Goal: Task Accomplishment & Management: Complete application form

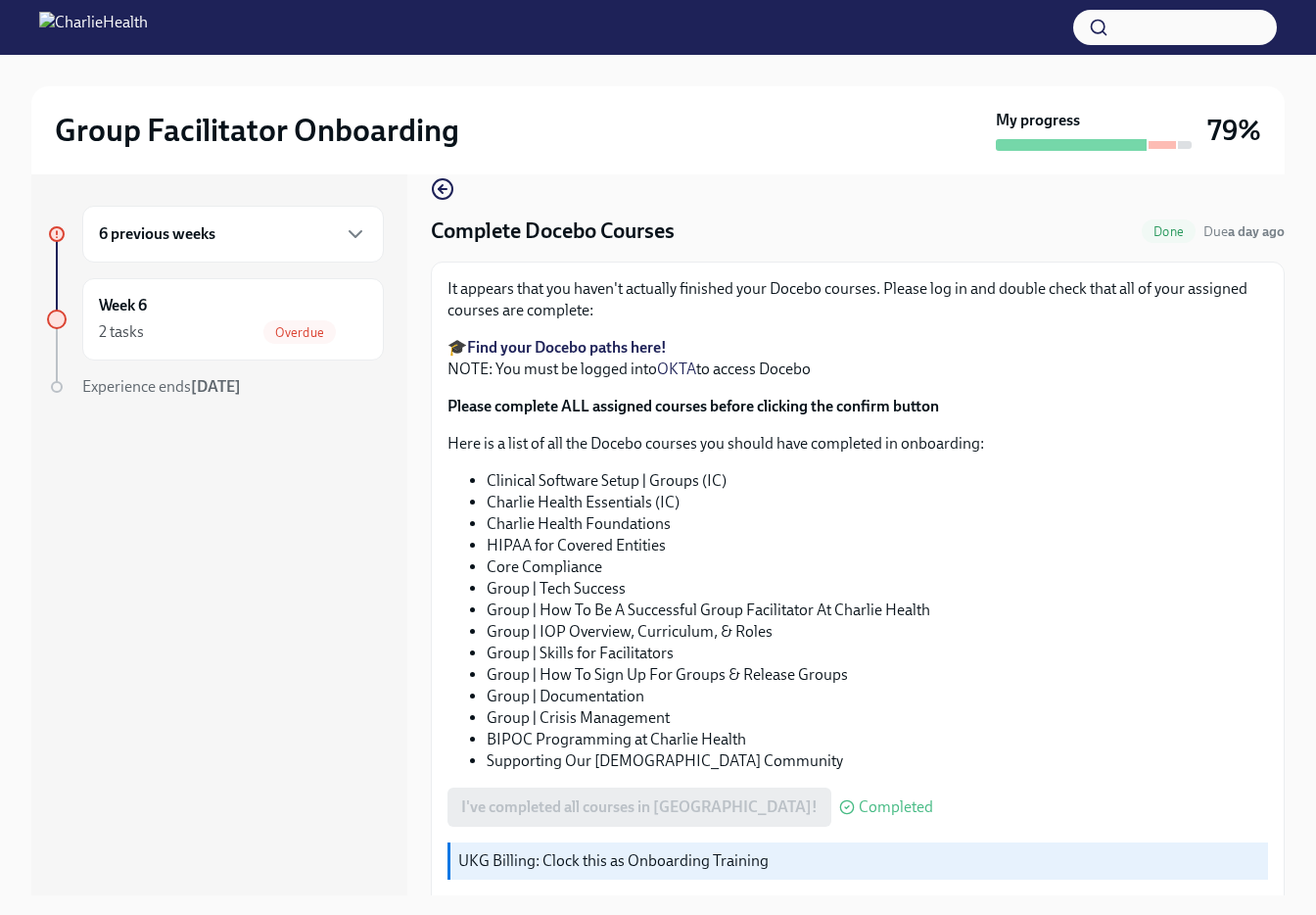
scroll to position [109, 0]
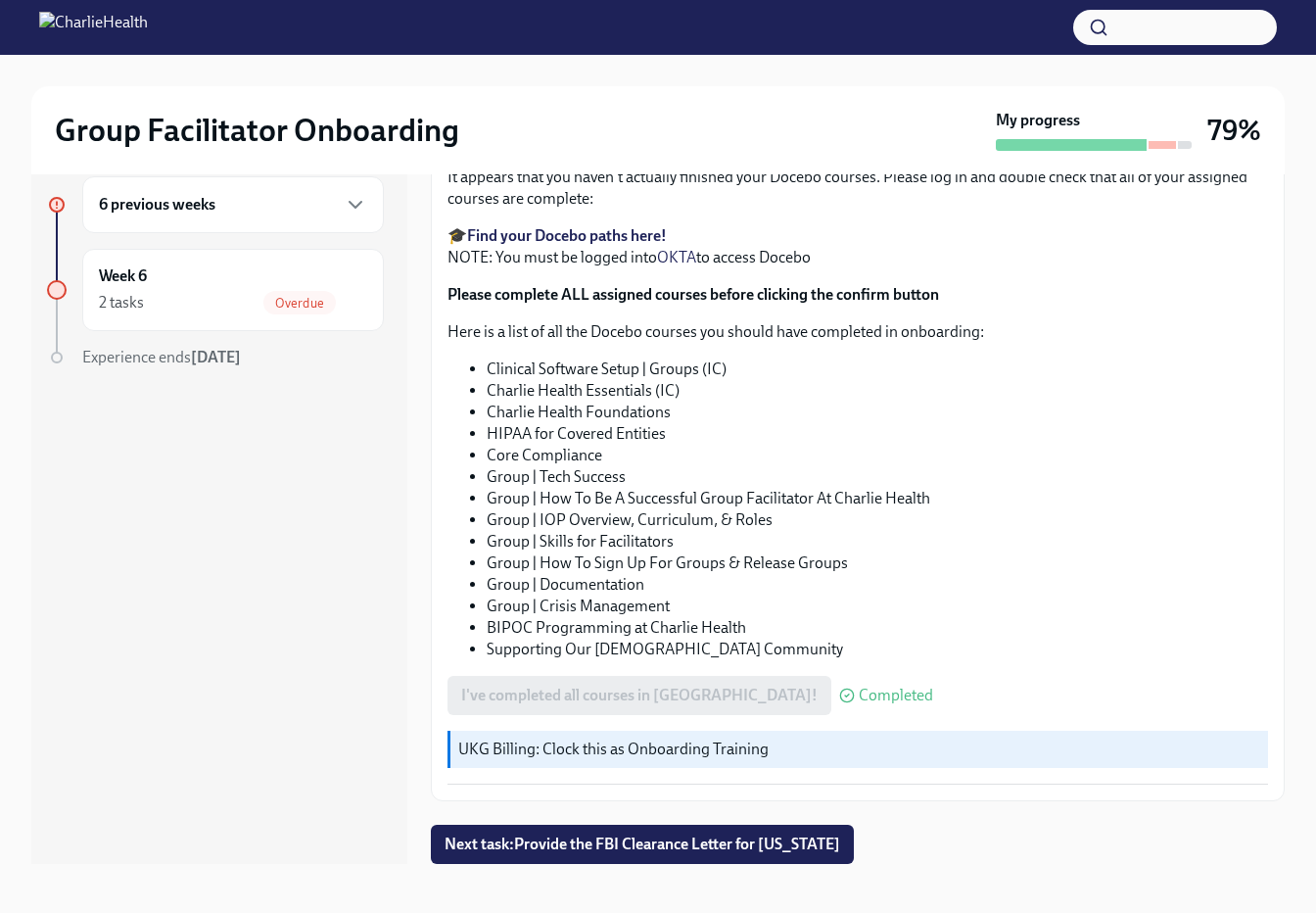
scroll to position [35, 0]
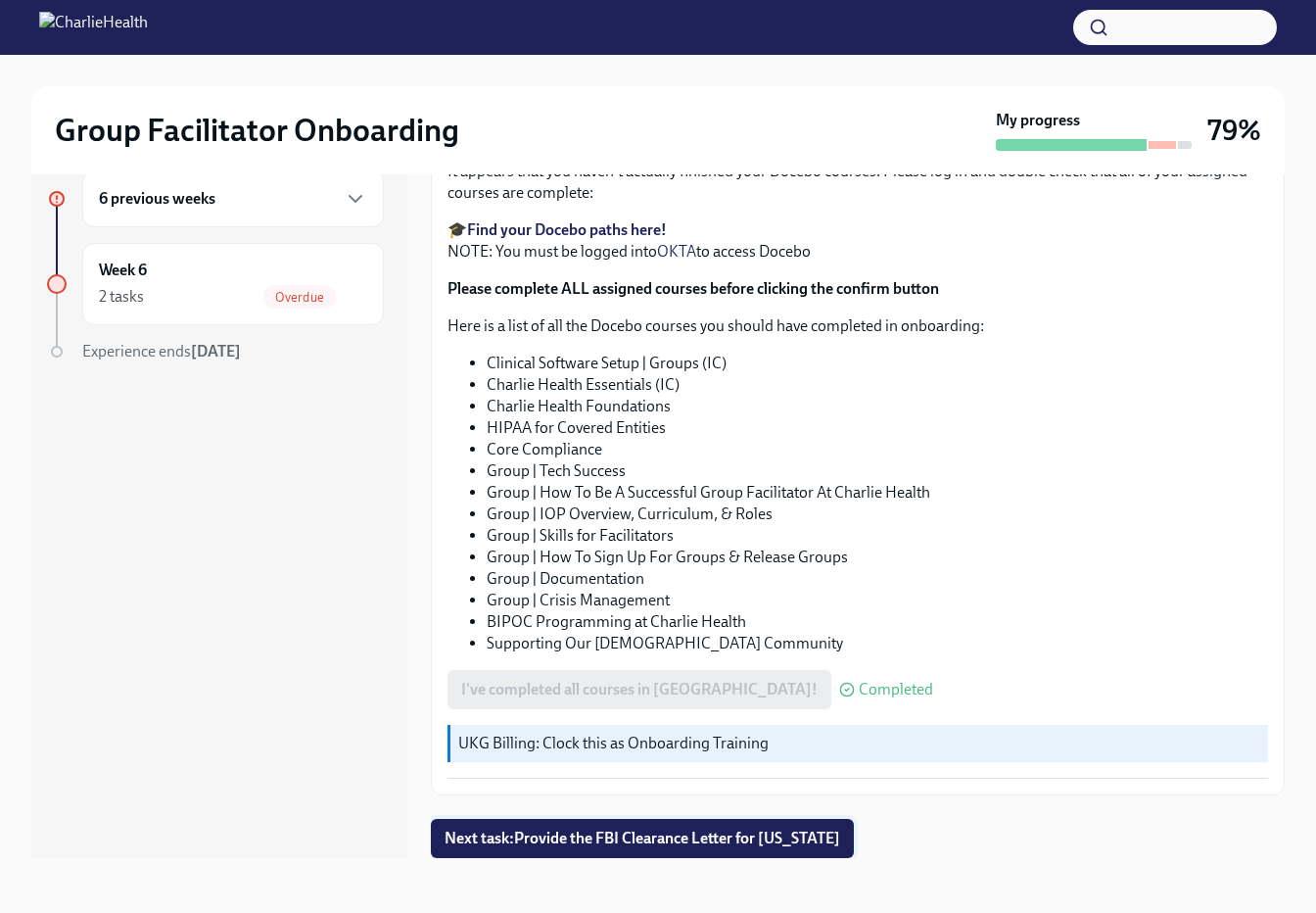
click at [665, 831] on span "Next task : Provide the FBI Clearance Letter for [US_STATE]" at bounding box center [641, 838] width 395 height 20
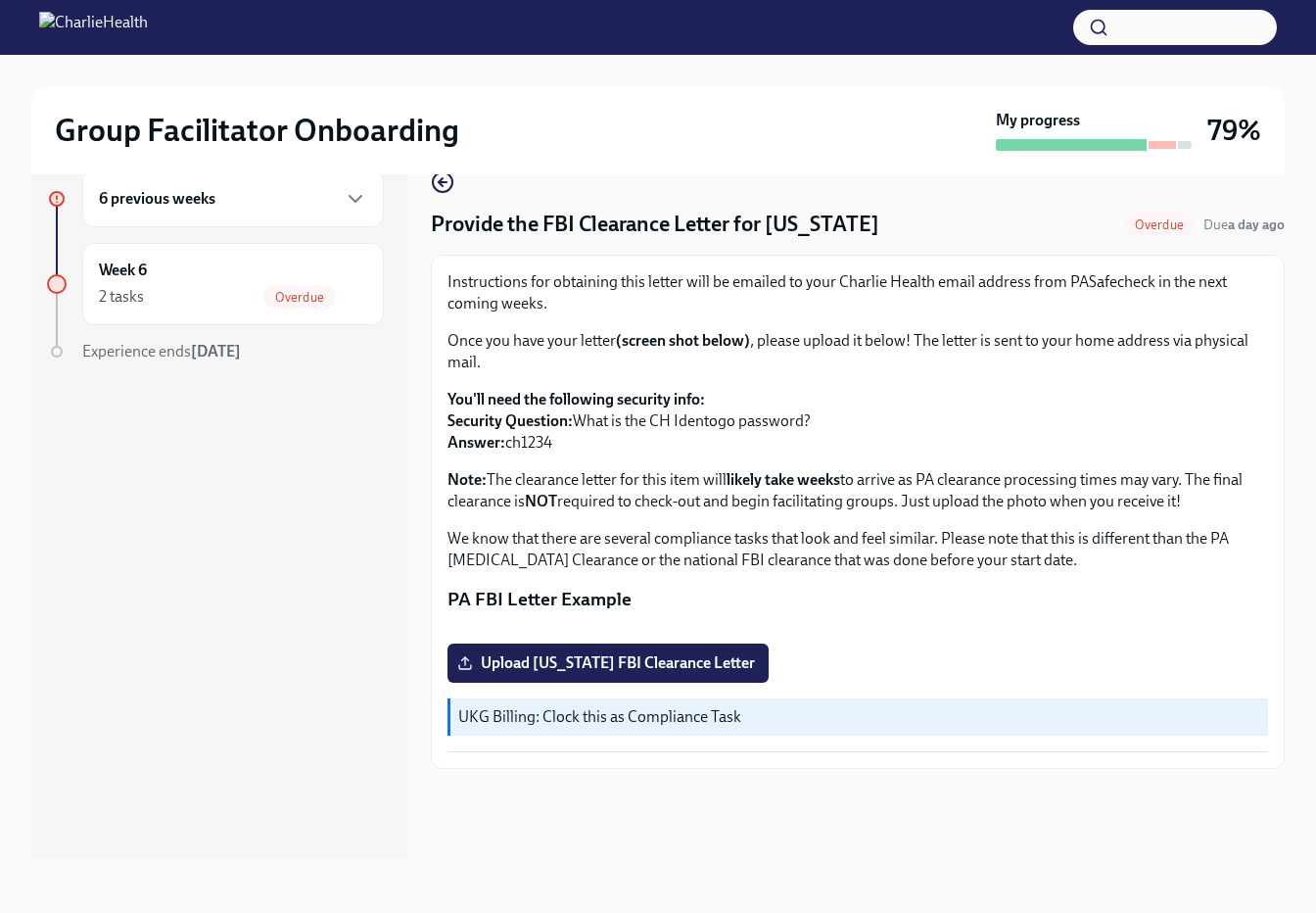
scroll to position [101, 0]
click at [268, 295] on span "Overdue" at bounding box center [300, 297] width 73 height 15
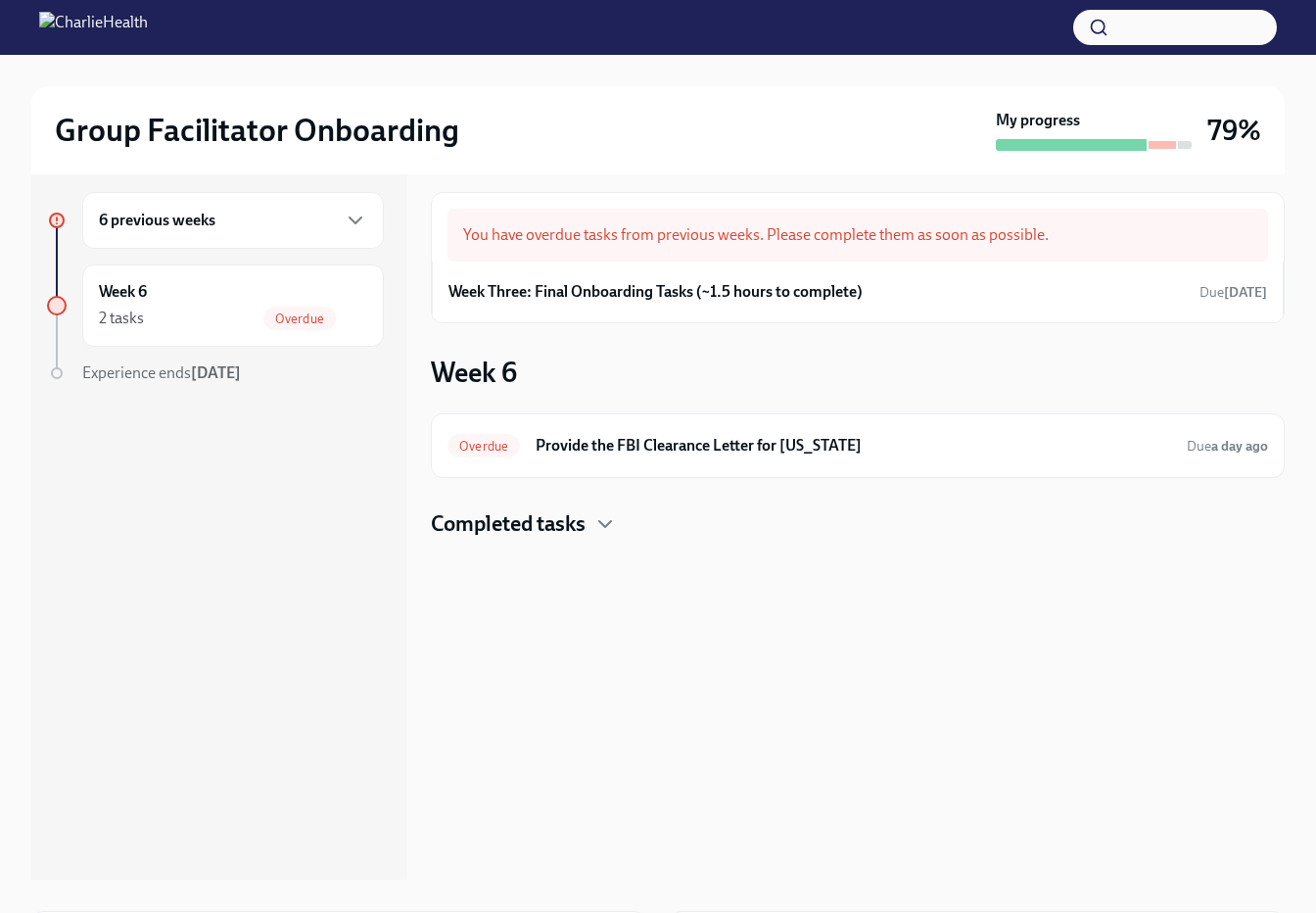
scroll to position [6, 0]
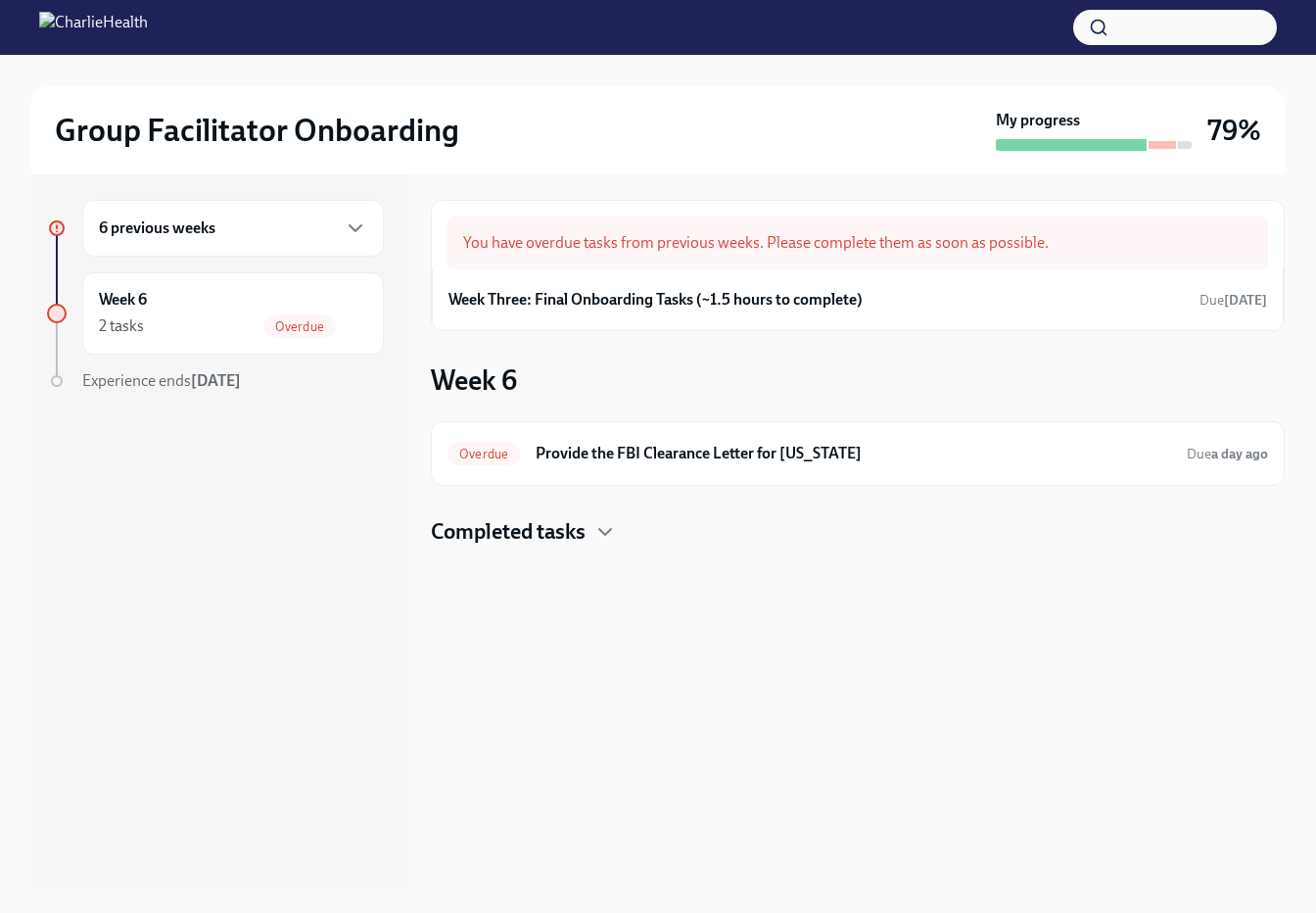
click at [516, 536] on h4 "Completed tasks" at bounding box center [508, 532] width 154 height 30
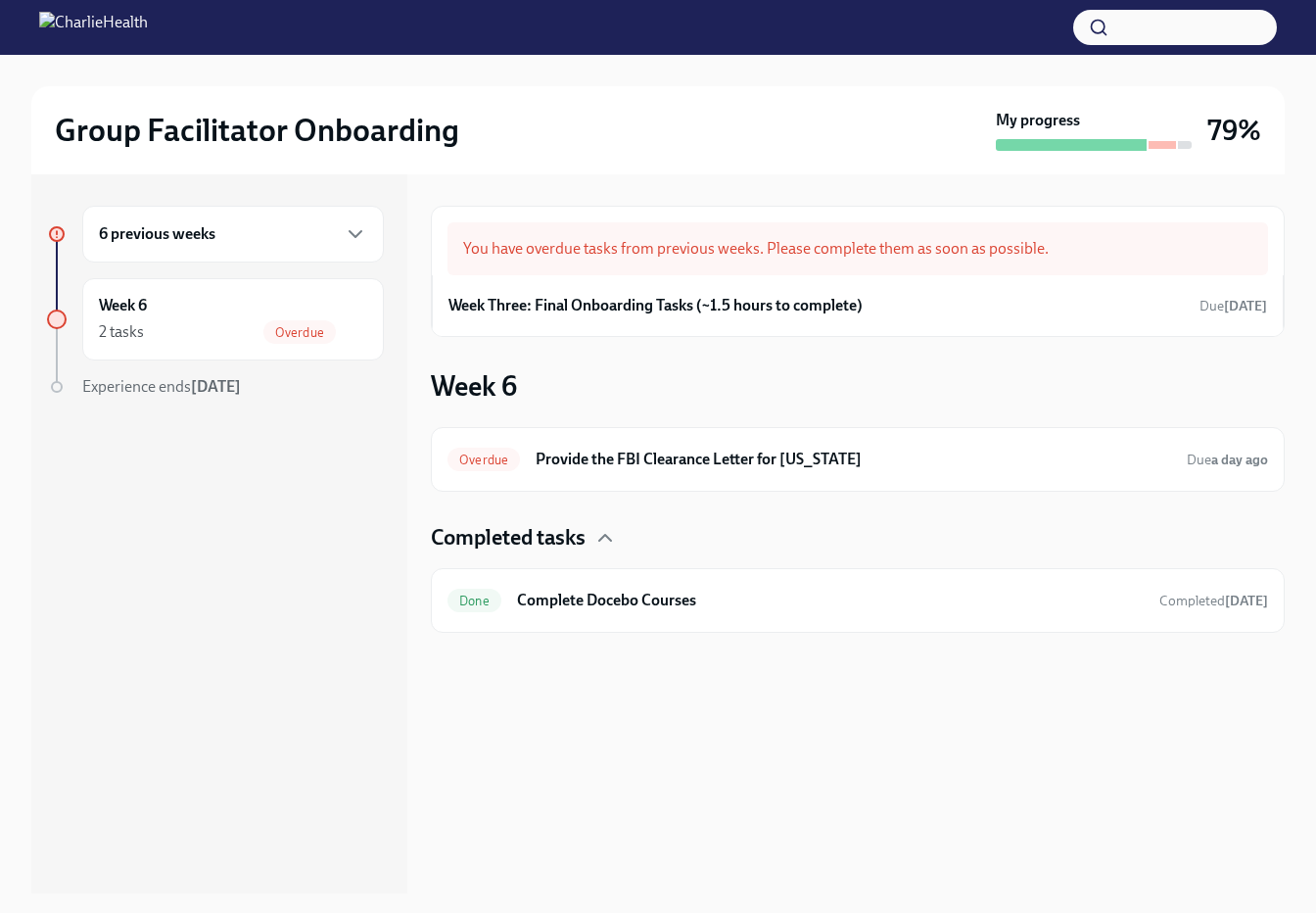
click at [329, 240] on div "6 previous weeks" at bounding box center [232, 234] width 268 height 24
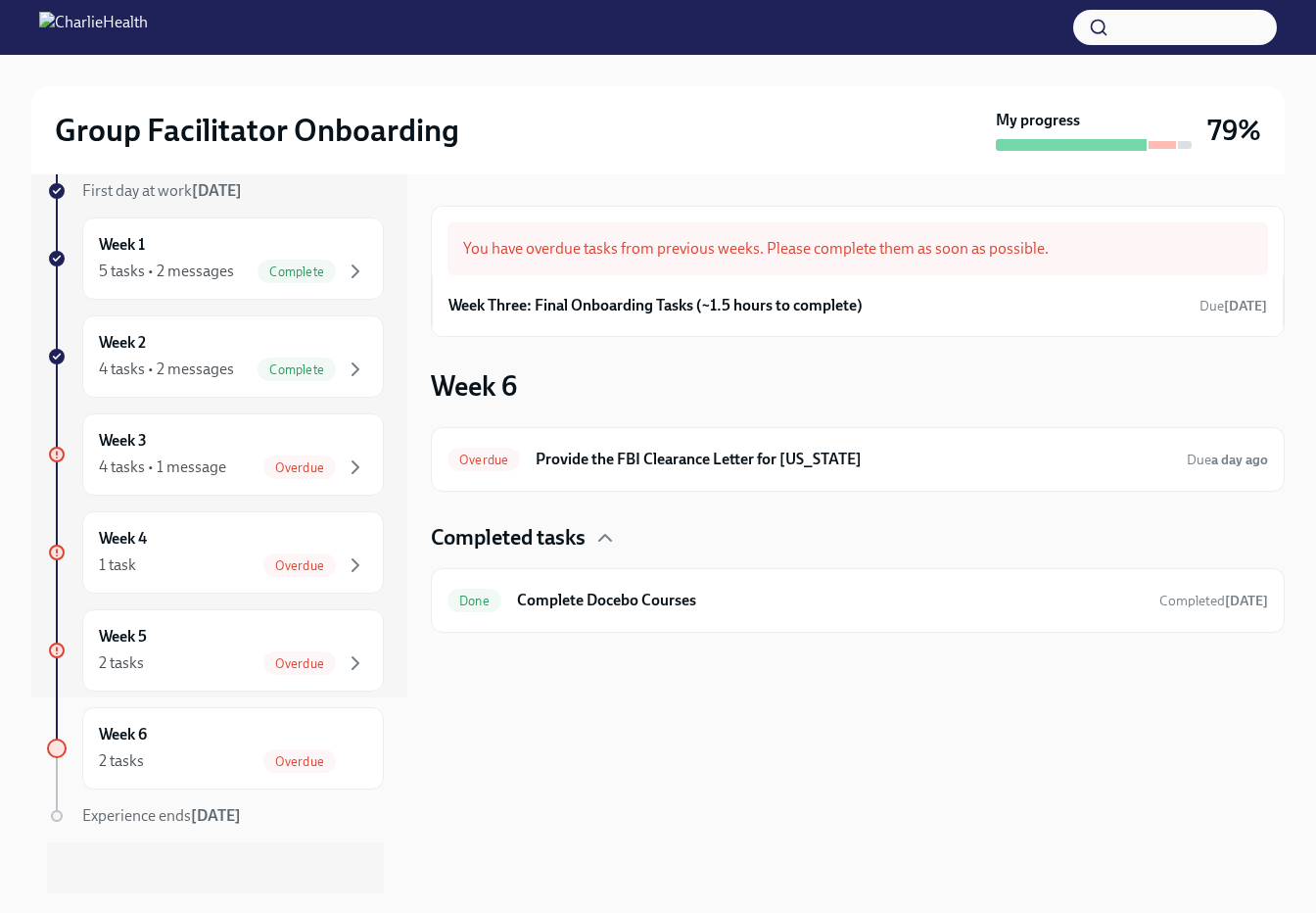
scroll to position [207, 0]
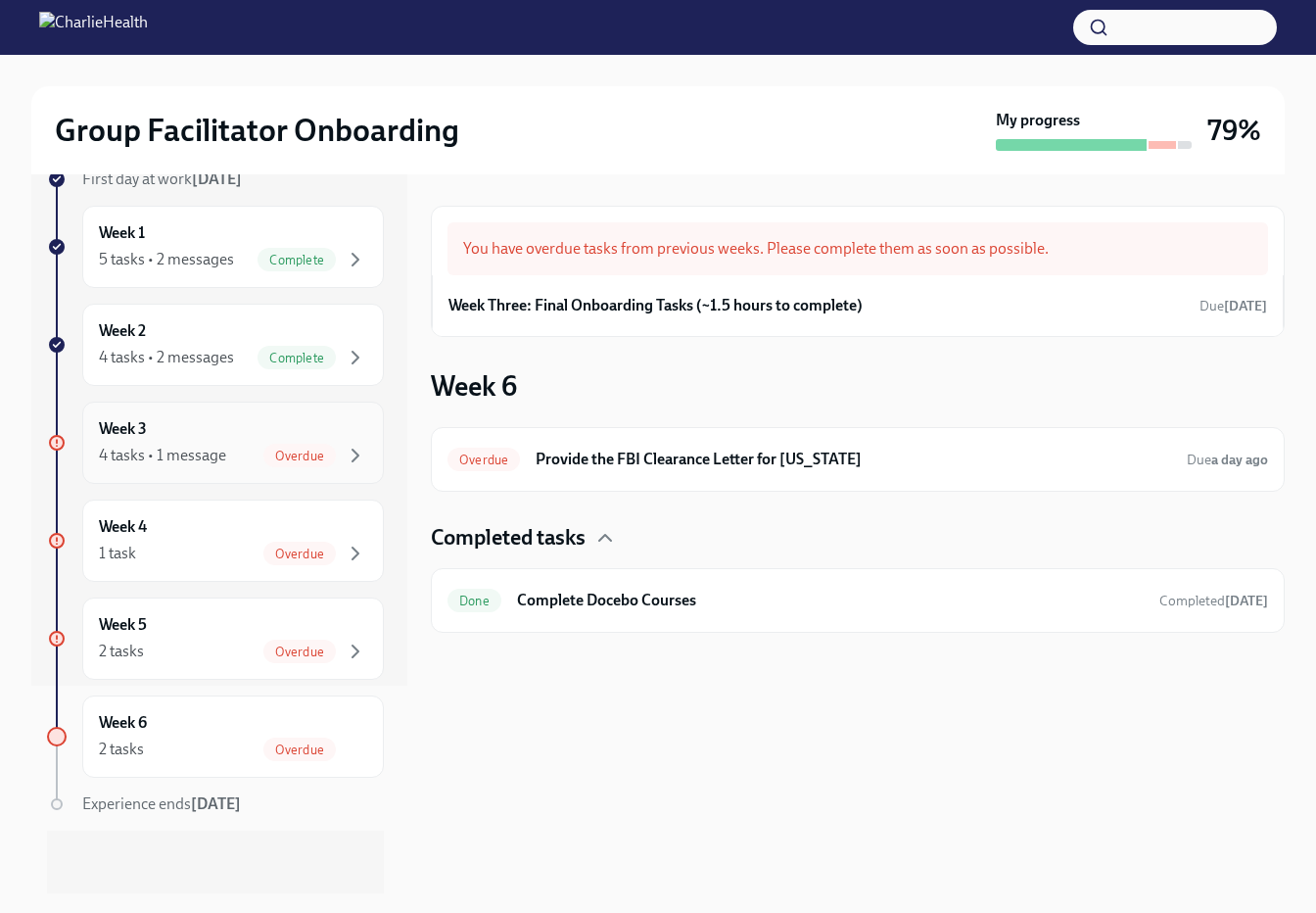
click at [289, 451] on span "Overdue" at bounding box center [300, 455] width 73 height 15
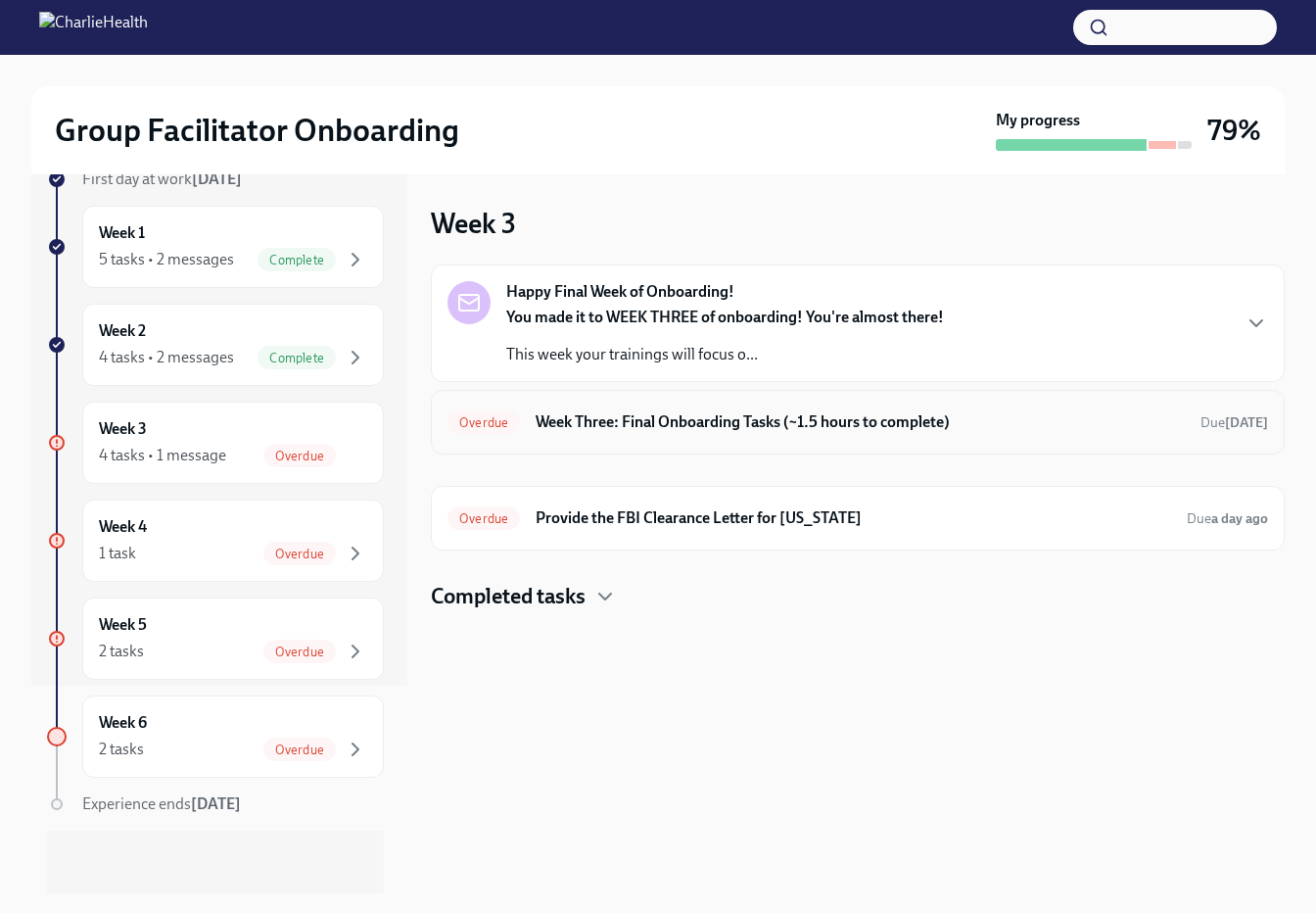
click at [597, 413] on h6 "Week Three: Final Onboarding Tasks (~1.5 hours to complete)" at bounding box center [860, 422] width 649 height 22
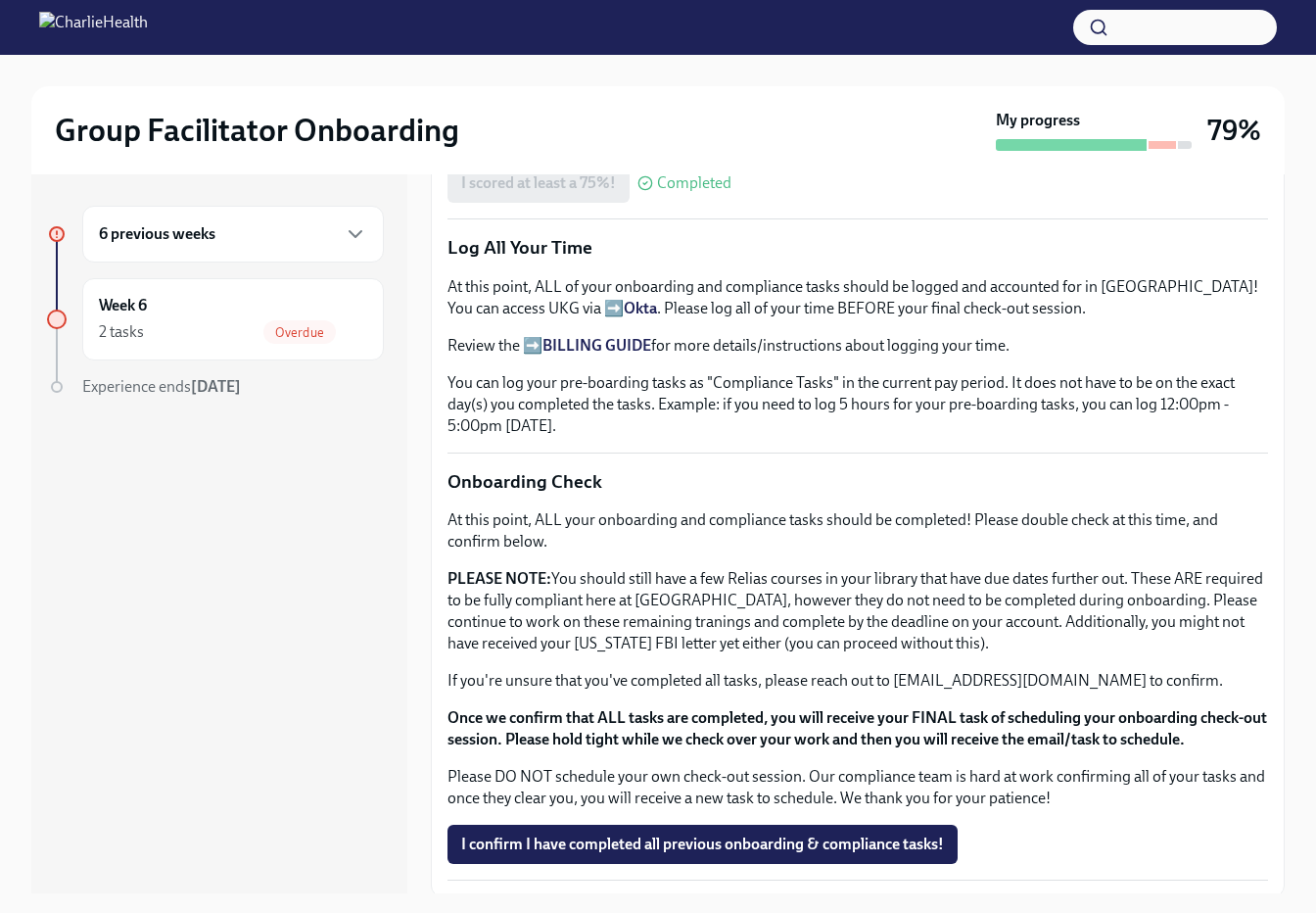
scroll to position [1403, 0]
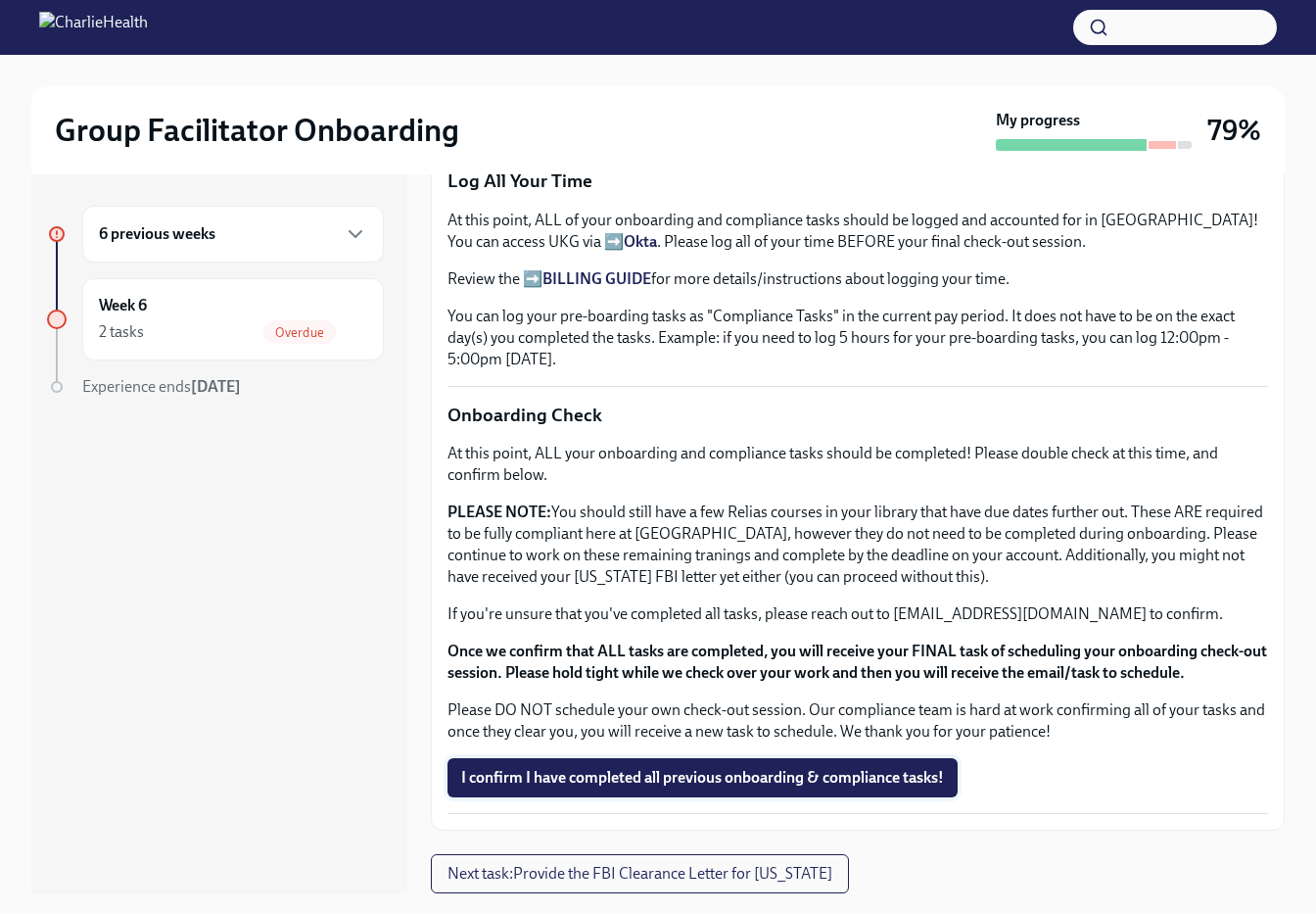
click at [634, 765] on button "I confirm I have completed all previous onboarding & compliance tasks!" at bounding box center [702, 777] width 510 height 39
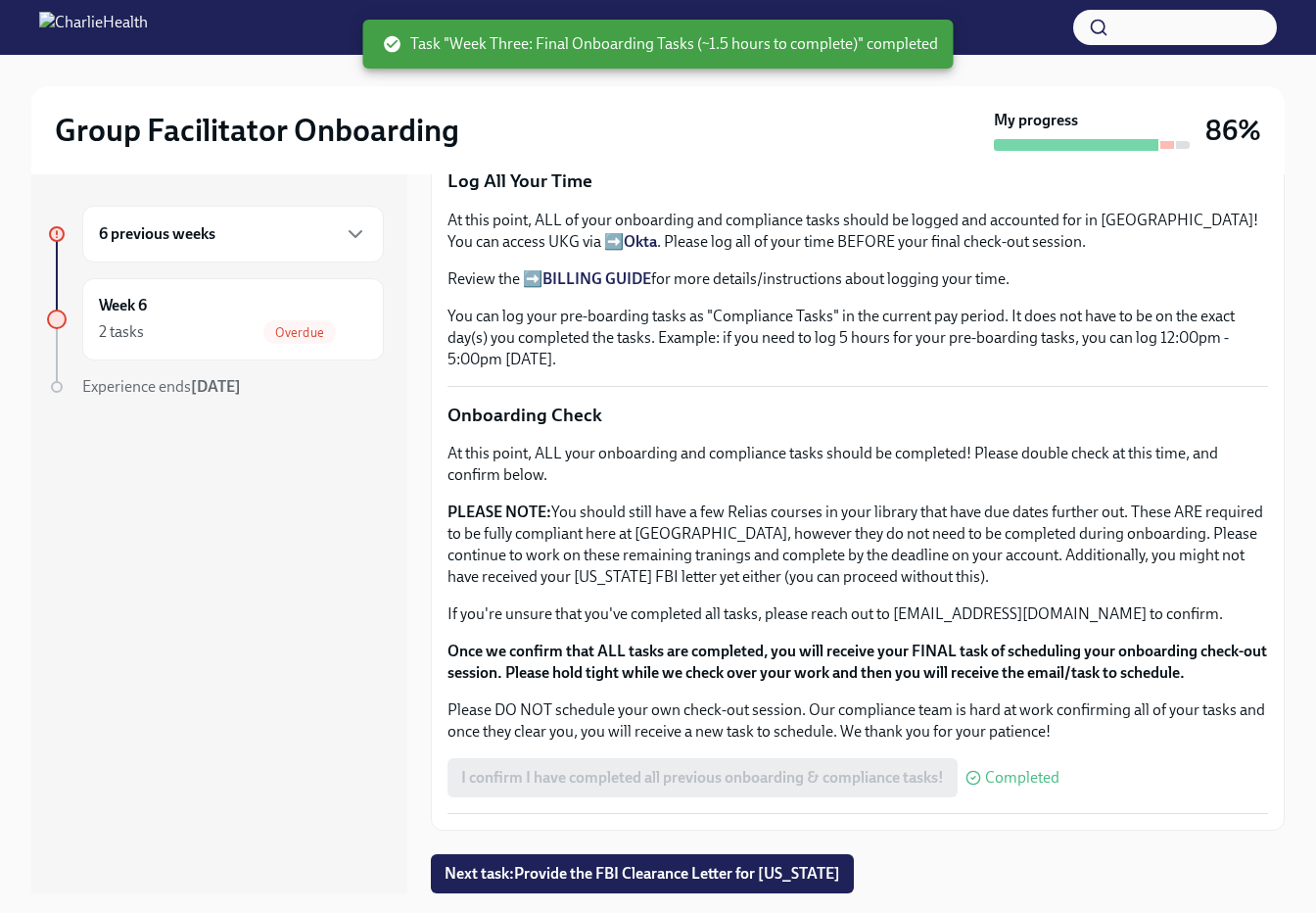
click at [367, 226] on div "6 previous weeks" at bounding box center [233, 234] width 302 height 57
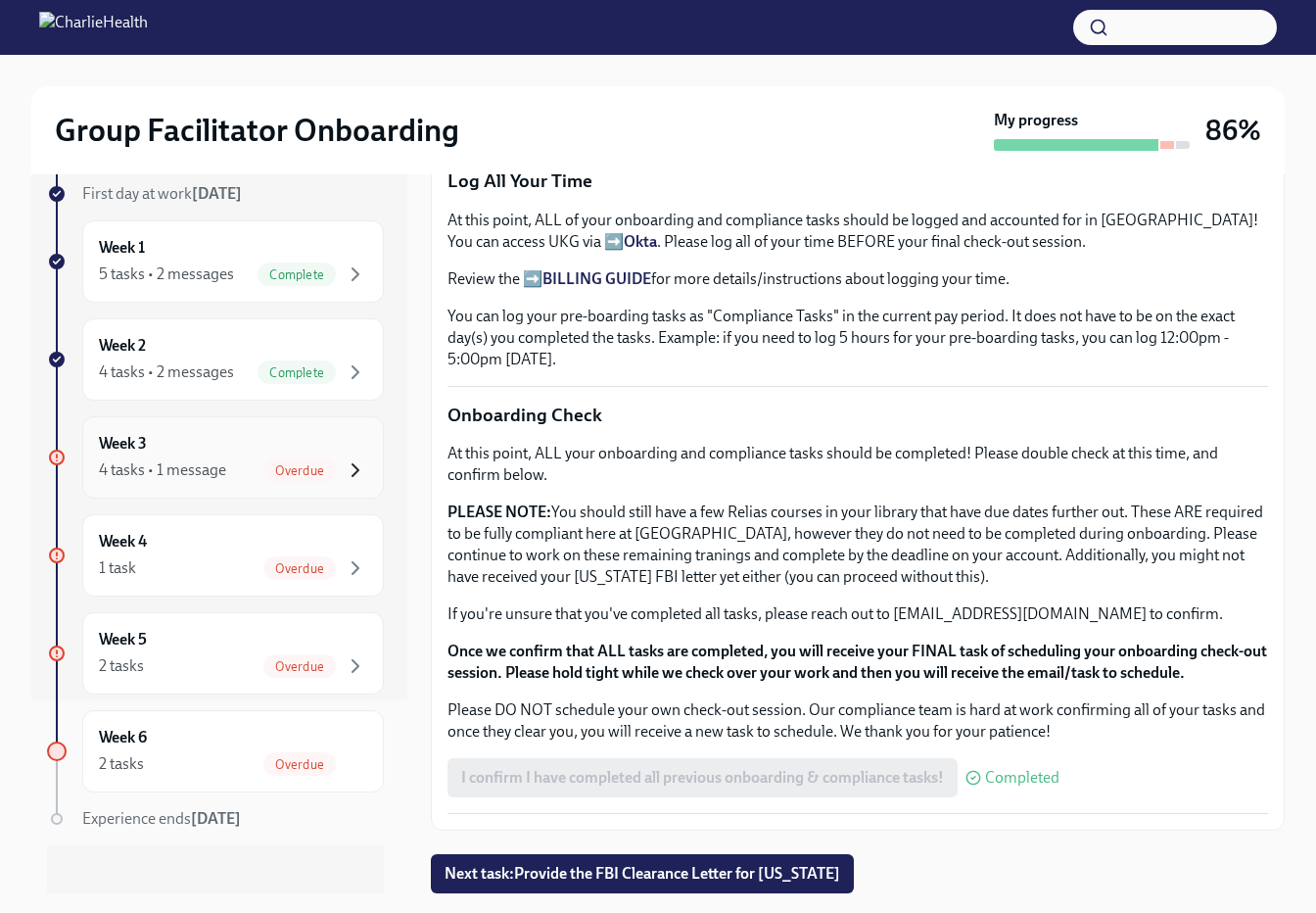
scroll to position [190, 0]
click at [312, 466] on span "Overdue" at bounding box center [300, 473] width 73 height 15
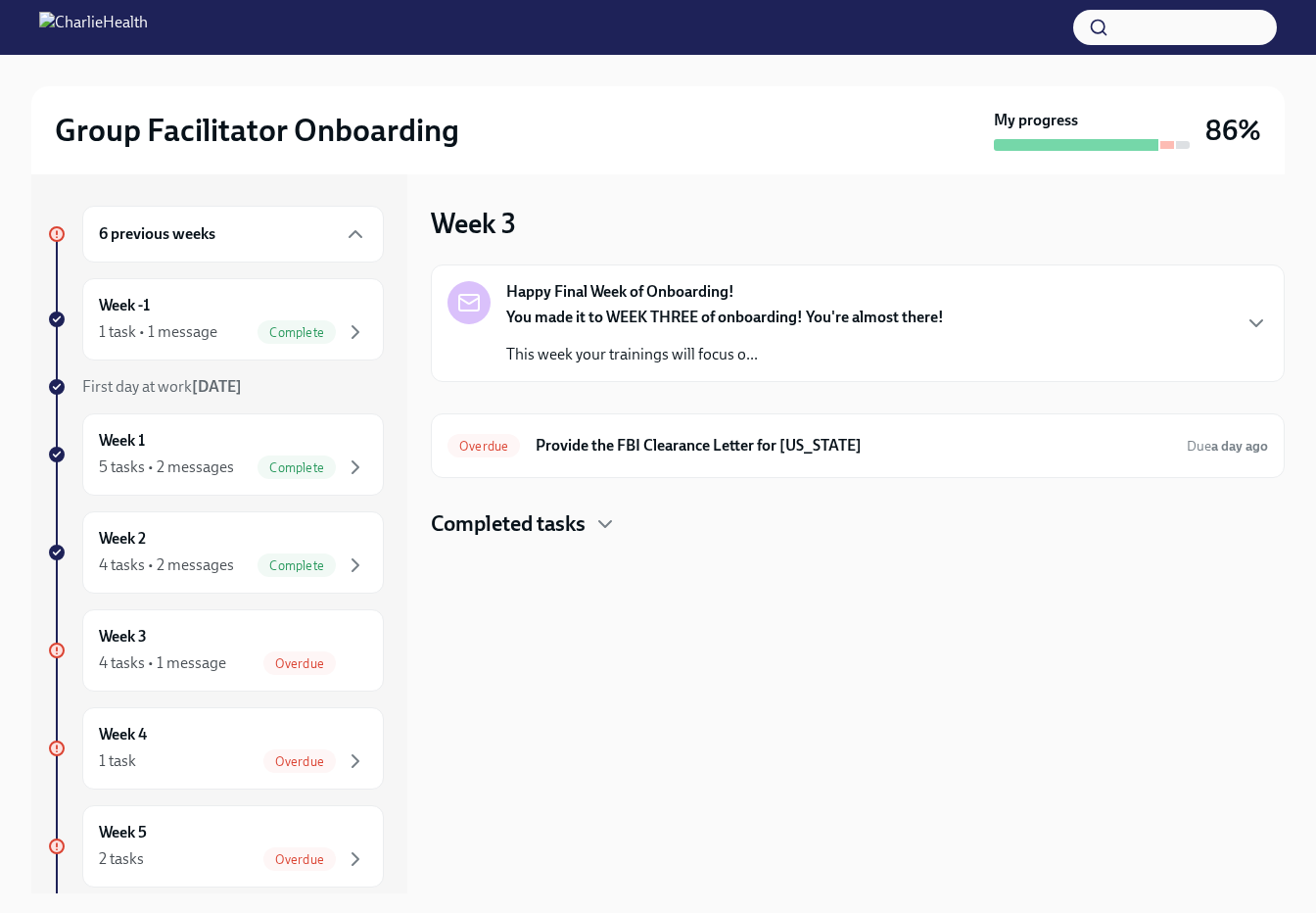
click at [655, 329] on div "You made it to WEEK THREE of onboarding! You're almost there! This week your tr…" at bounding box center [725, 336] width 438 height 59
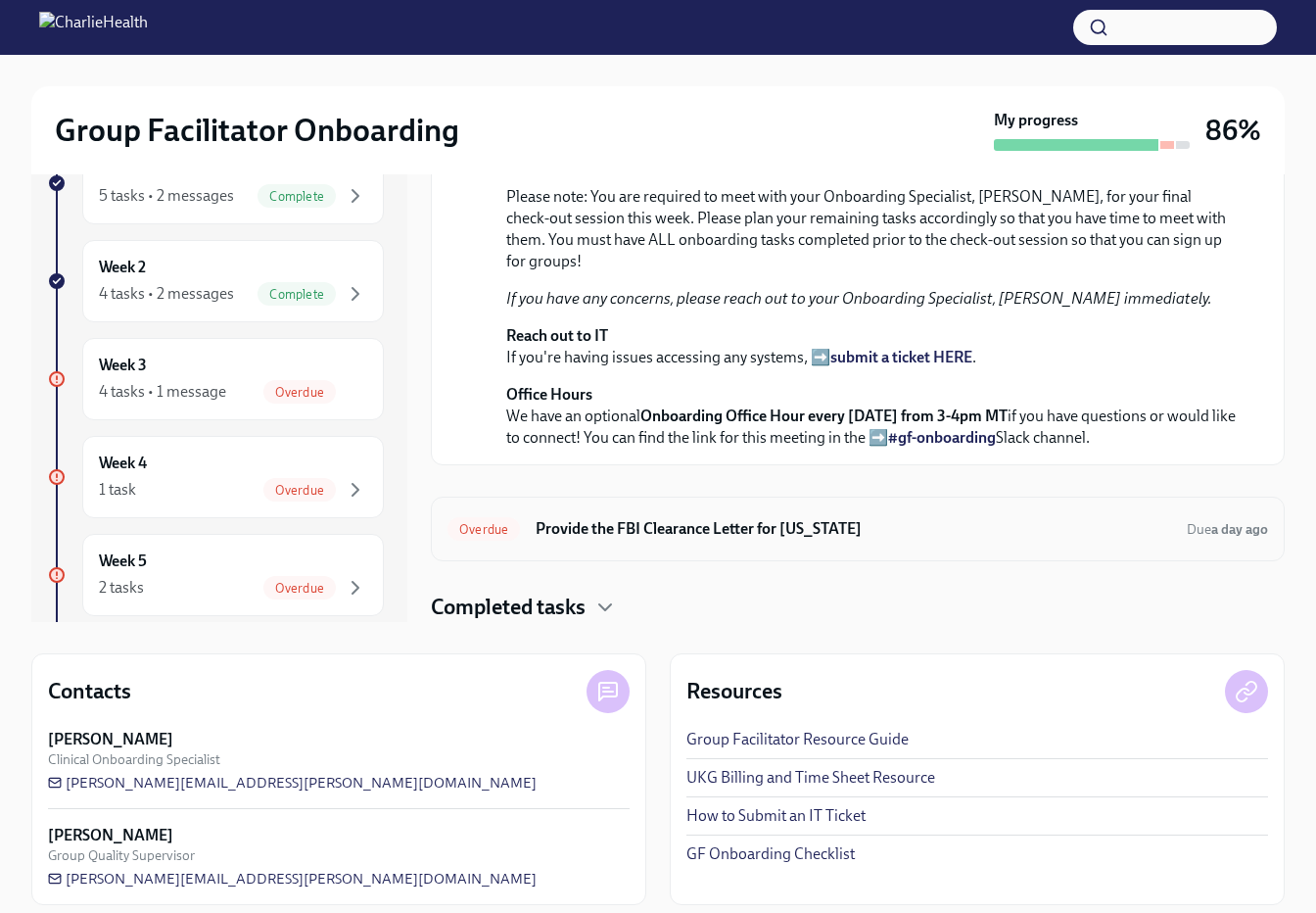
scroll to position [287, 0]
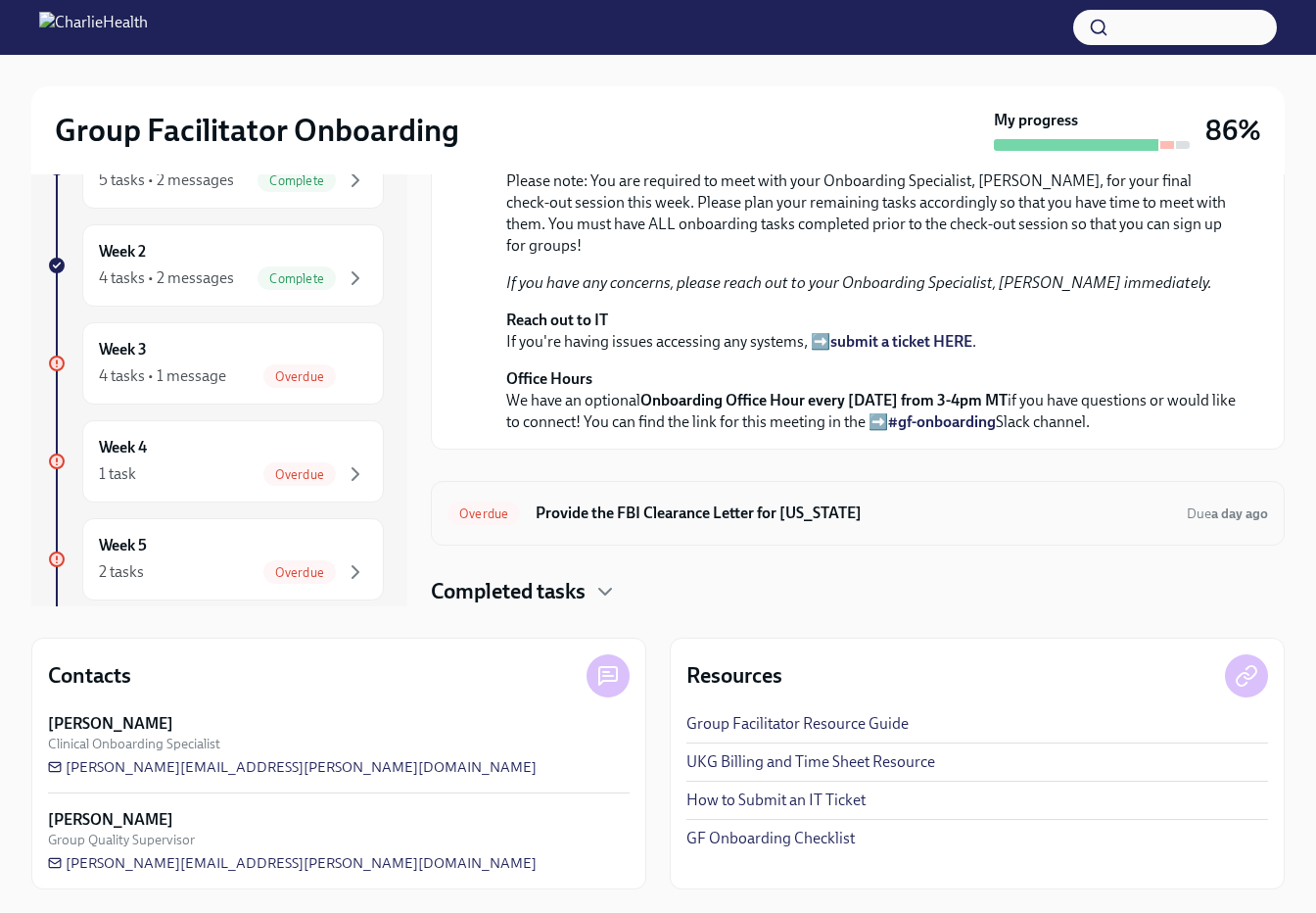
click at [771, 520] on h6 "Provide the FBI Clearance Letter for [US_STATE]" at bounding box center [853, 514] width 635 height 22
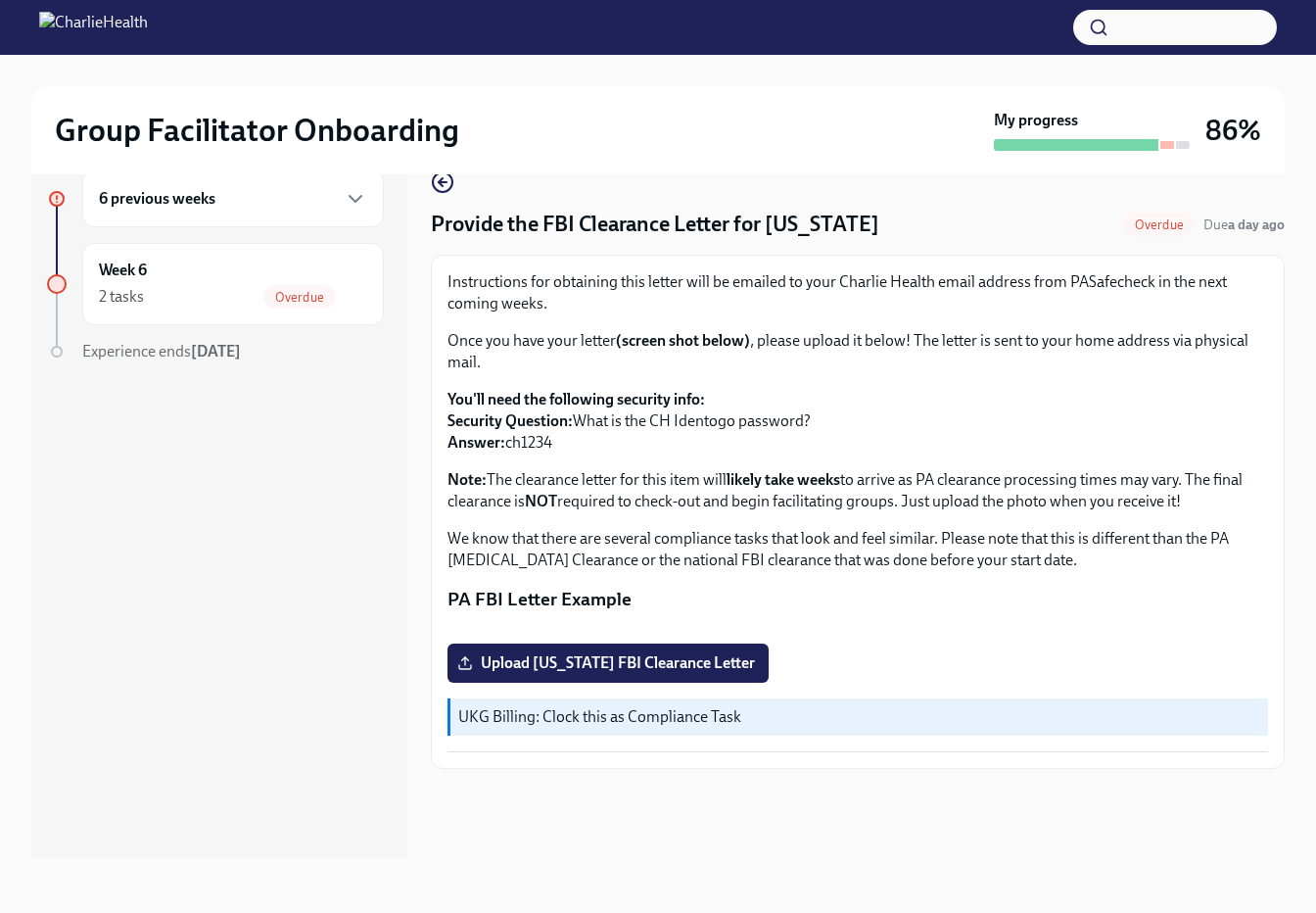
scroll to position [184, 0]
click at [345, 209] on icon "button" at bounding box center [355, 199] width 24 height 24
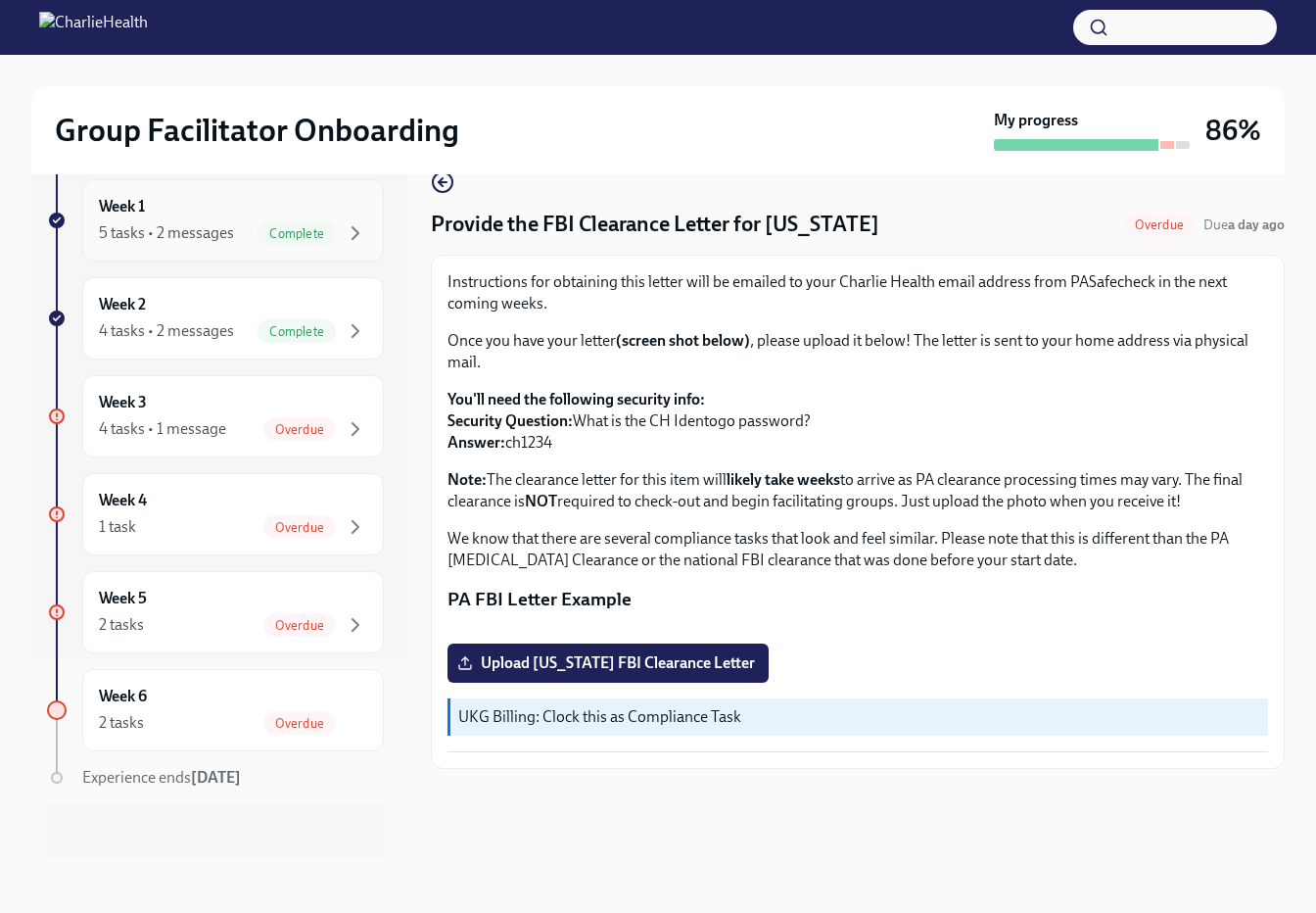
scroll to position [201, 0]
click at [327, 416] on div "Overdue" at bounding box center [300, 427] width 73 height 24
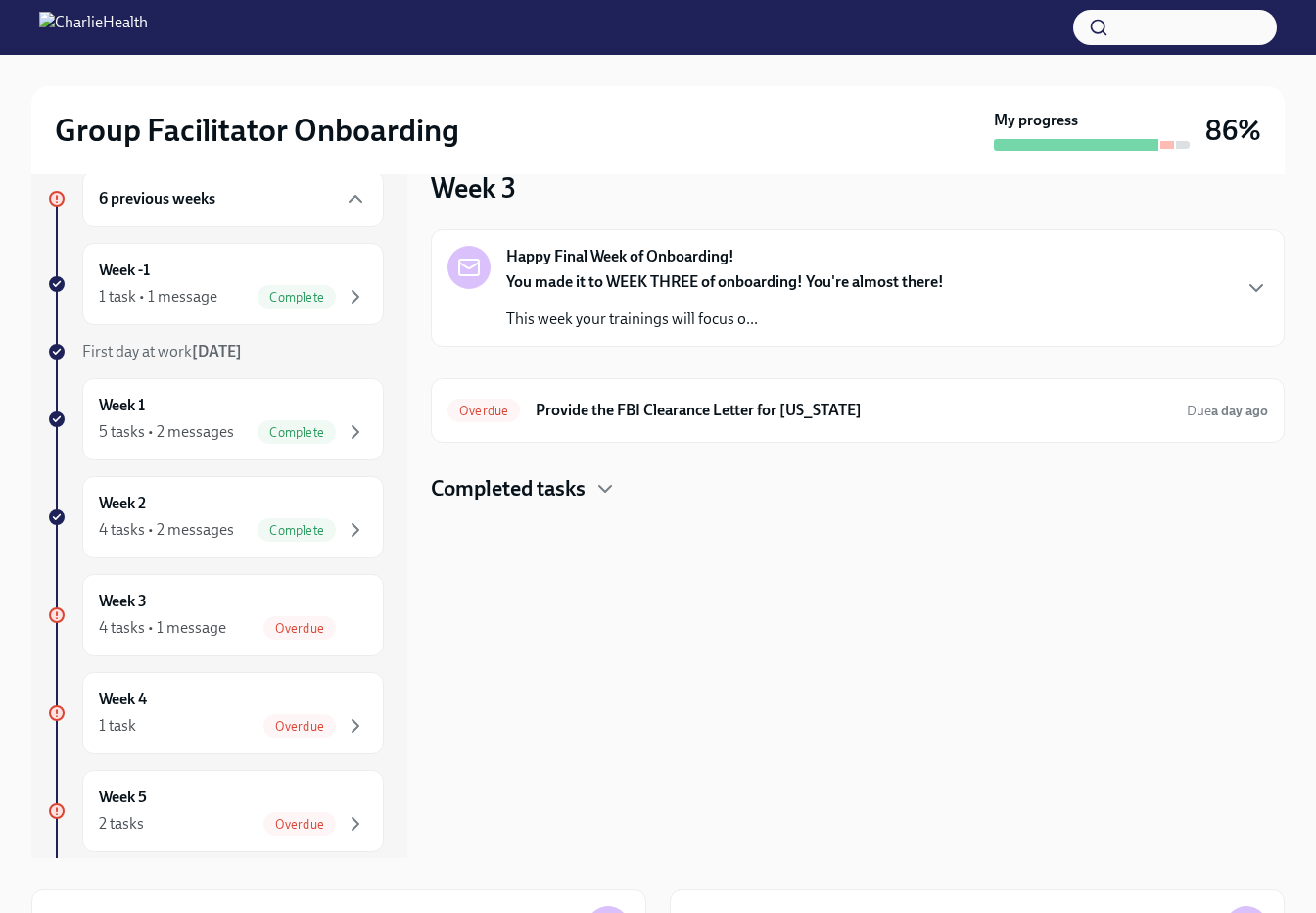
click at [581, 307] on div "You made it to WEEK THREE of onboarding! You're almost there! This week your tr…" at bounding box center [725, 300] width 438 height 59
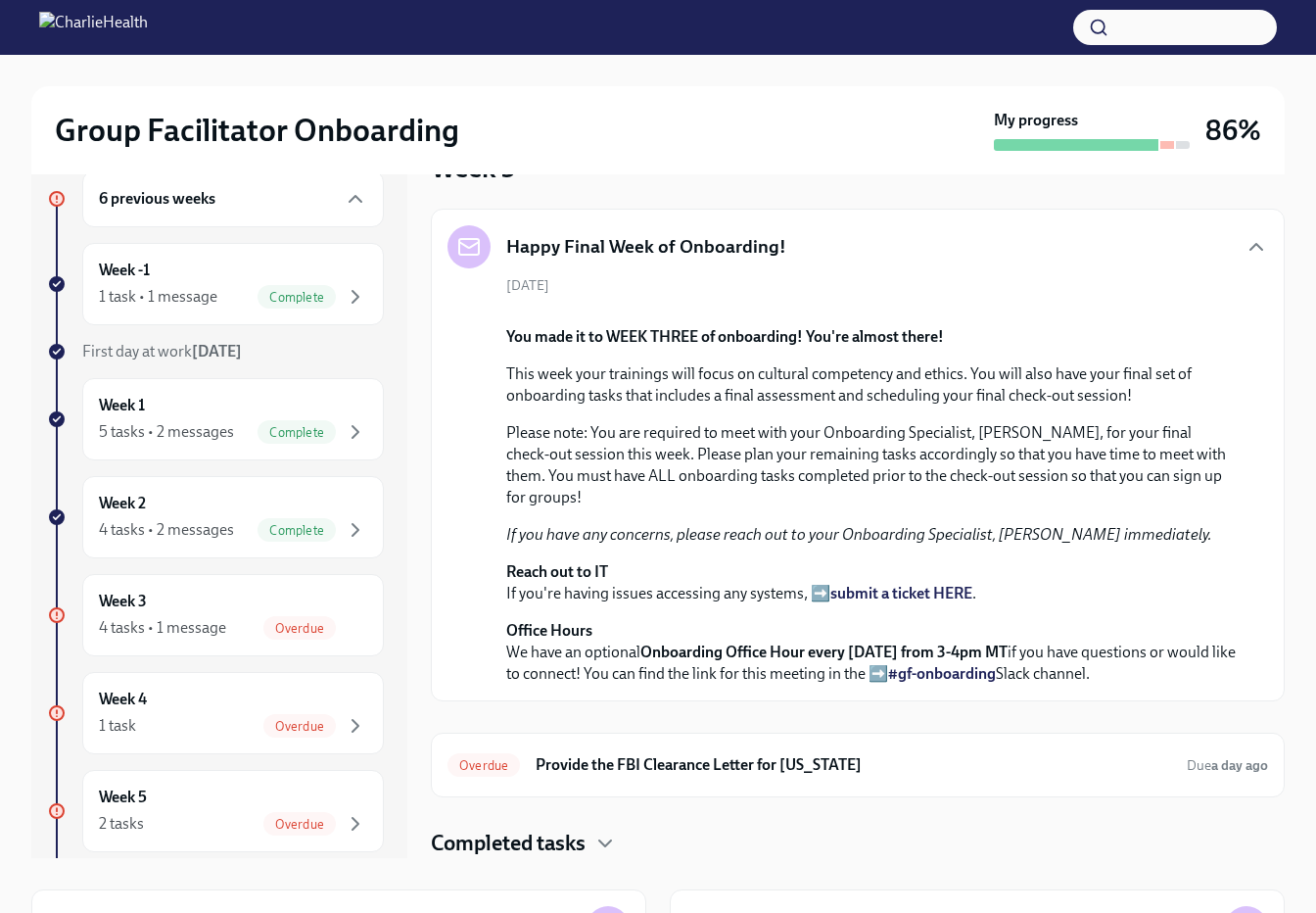
scroll to position [409, 0]
click at [625, 751] on div "Overdue Provide the FBI Clearance Letter for Pennsylvania Due a day ago" at bounding box center [857, 764] width 820 height 31
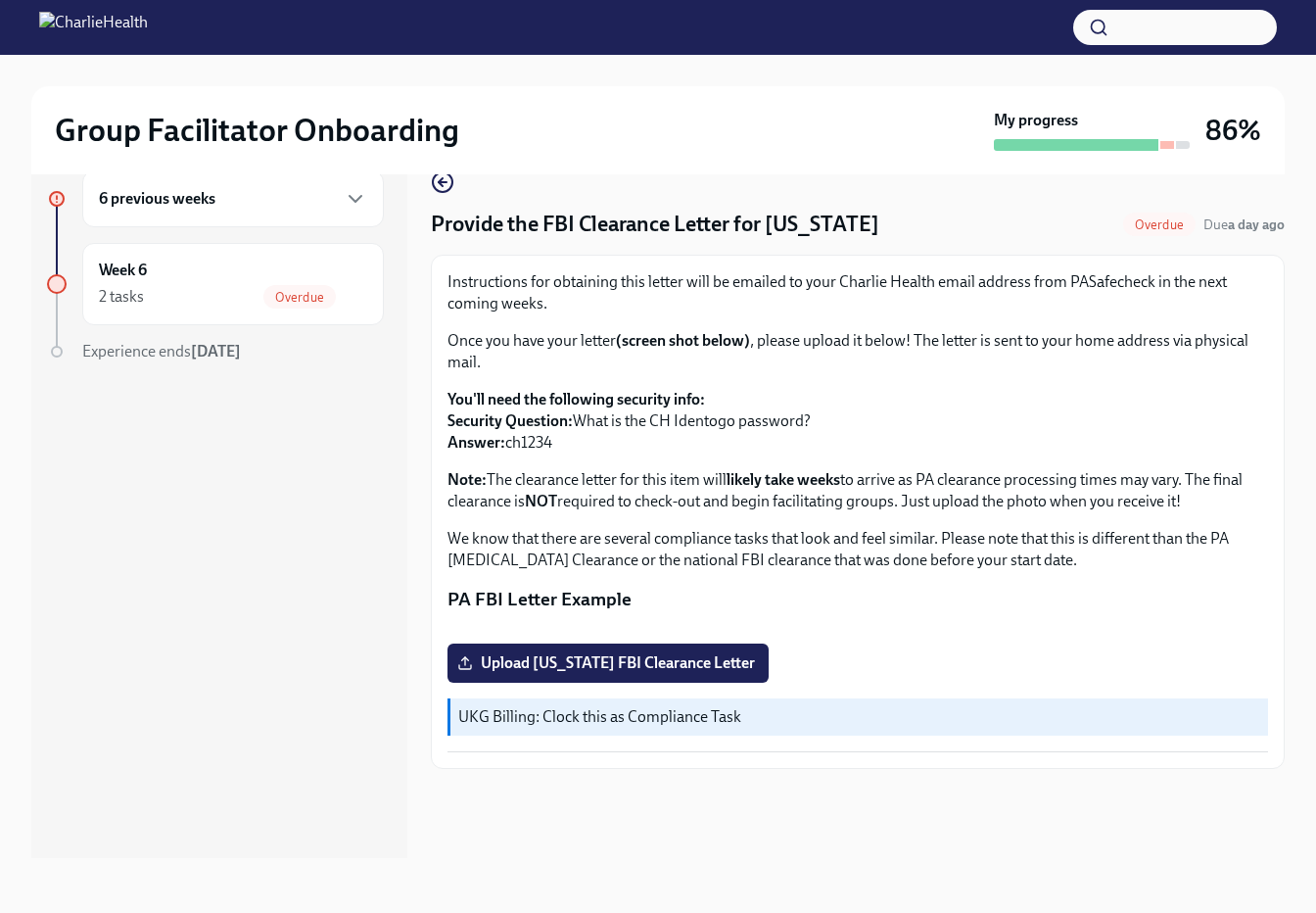
scroll to position [184, 0]
click at [357, 280] on div "Week 6 2 tasks Overdue" at bounding box center [232, 284] width 268 height 49
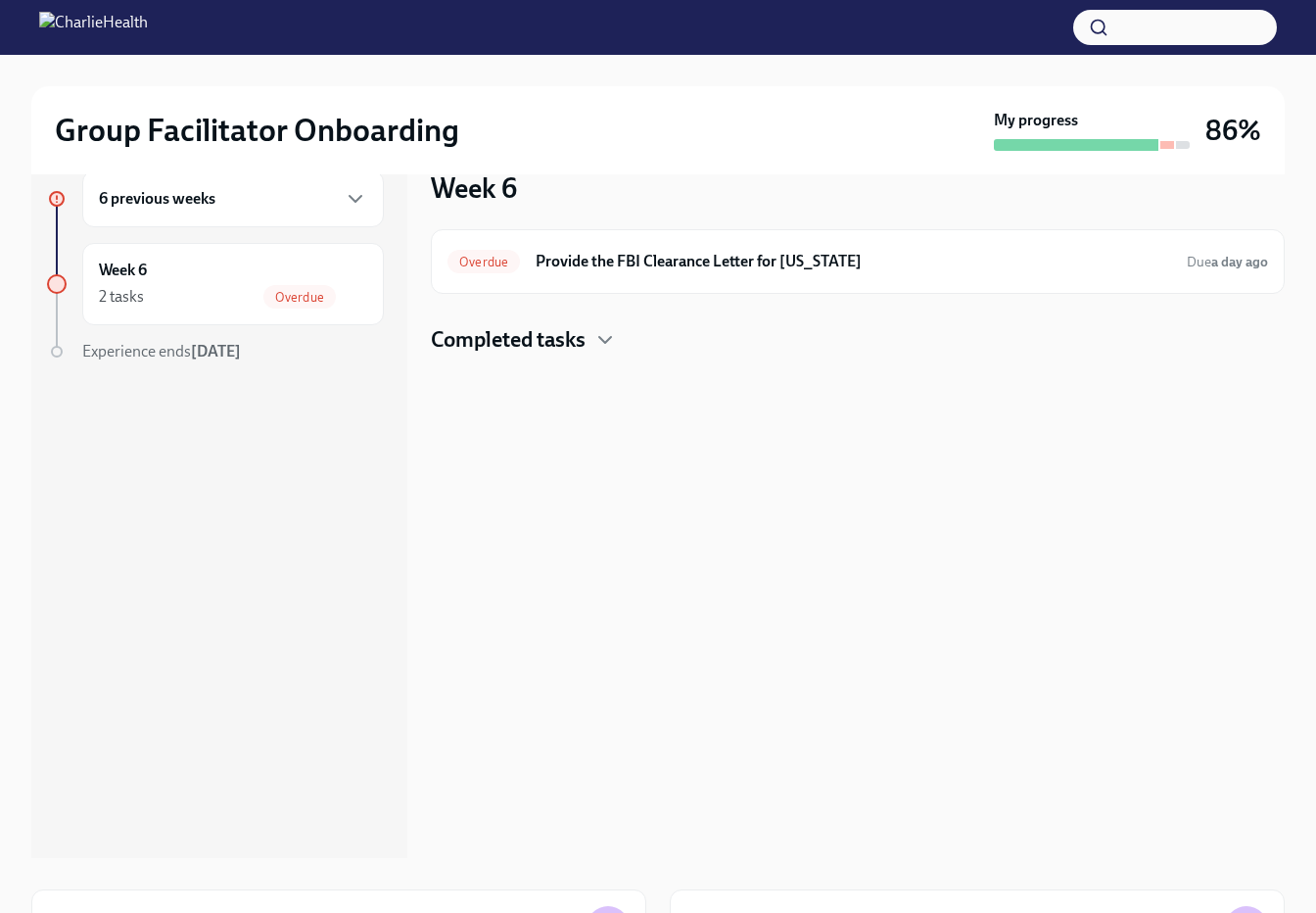
click at [388, 195] on div "6 previous weeks Week 6 2 tasks Overdue Experience ends Sep 25th" at bounding box center [219, 499] width 376 height 719
click at [356, 202] on icon "button" at bounding box center [355, 199] width 24 height 24
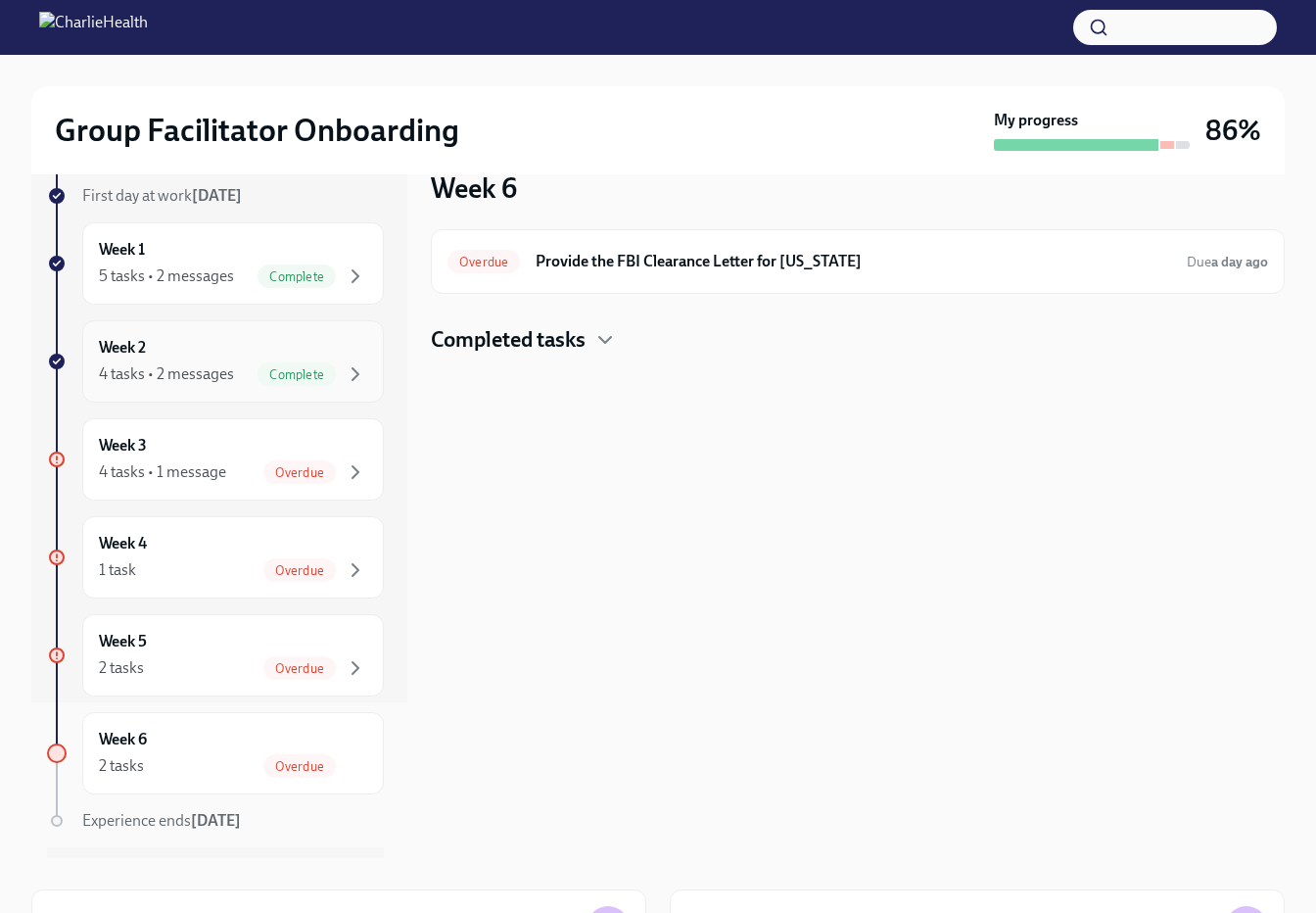
scroll to position [162, 0]
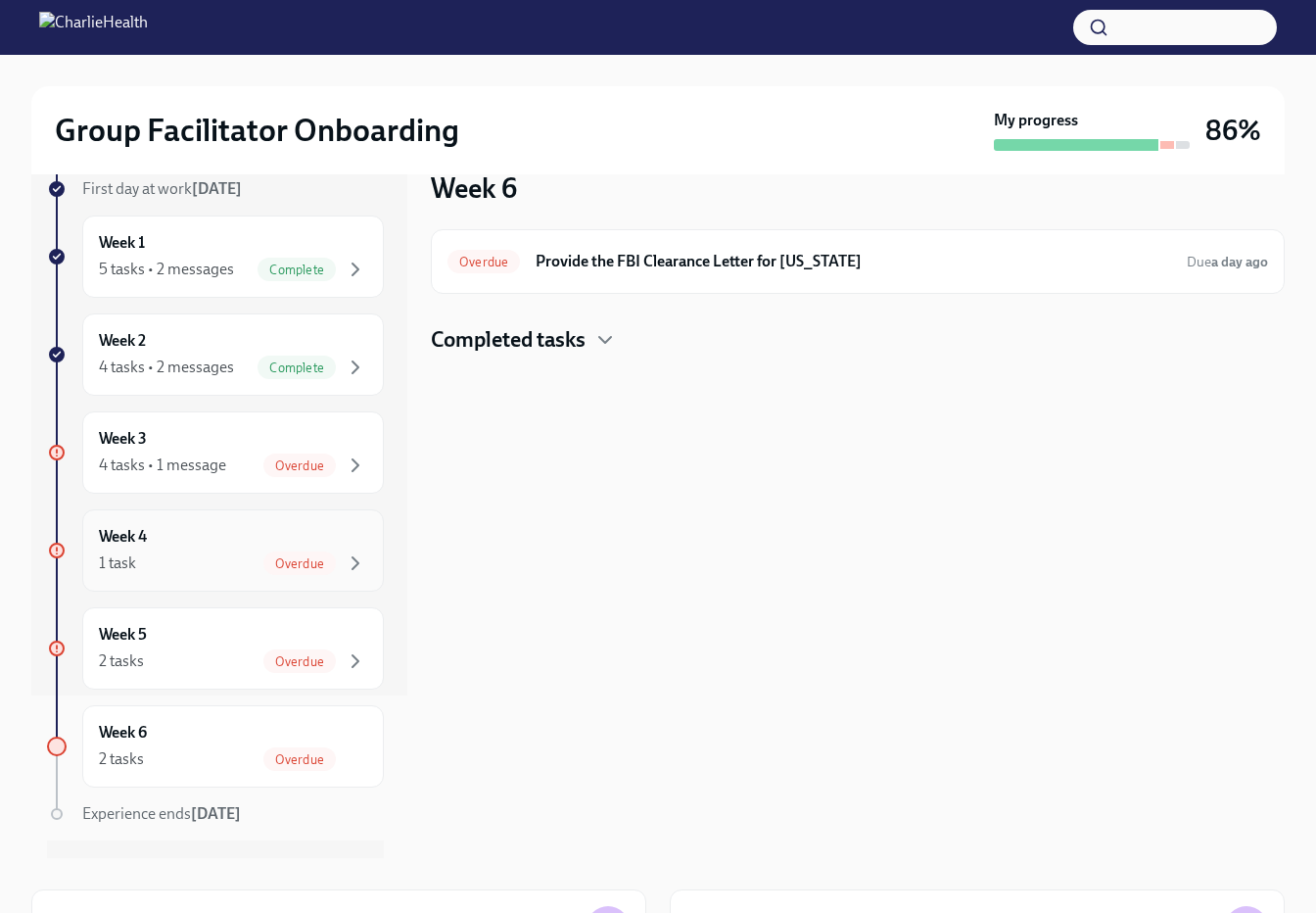
click at [302, 579] on div "Week 4 1 task Overdue" at bounding box center [233, 550] width 302 height 83
click at [305, 563] on span "Overdue" at bounding box center [300, 564] width 73 height 15
click at [192, 560] on div "1 task Overdue" at bounding box center [232, 564] width 268 height 24
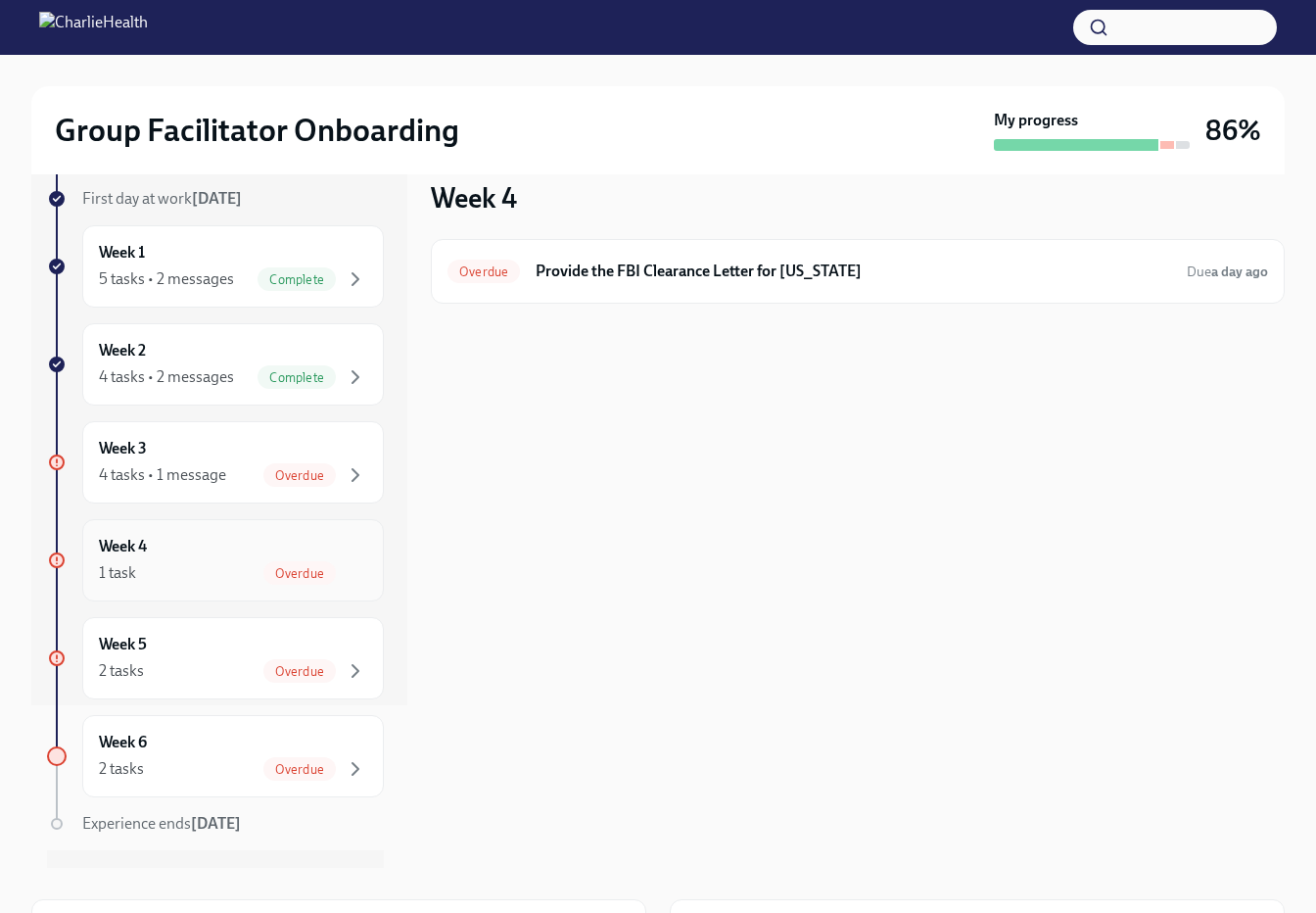
scroll to position [207, 0]
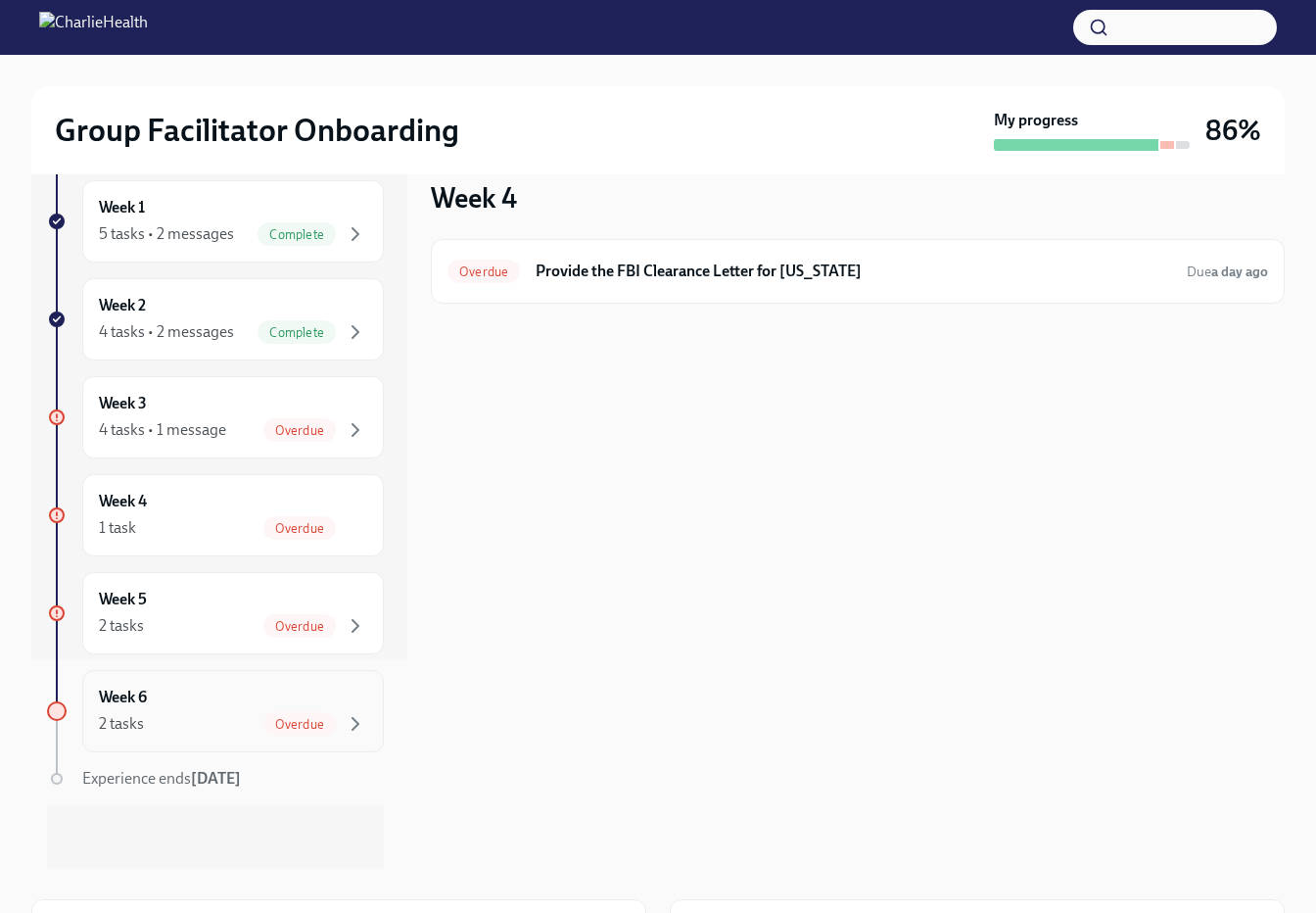
click at [288, 714] on div "Overdue" at bounding box center [300, 724] width 73 height 24
click at [605, 354] on icon "button" at bounding box center [605, 349] width 24 height 24
click at [607, 343] on icon "button" at bounding box center [605, 349] width 24 height 24
click at [608, 343] on icon "button" at bounding box center [605, 349] width 24 height 24
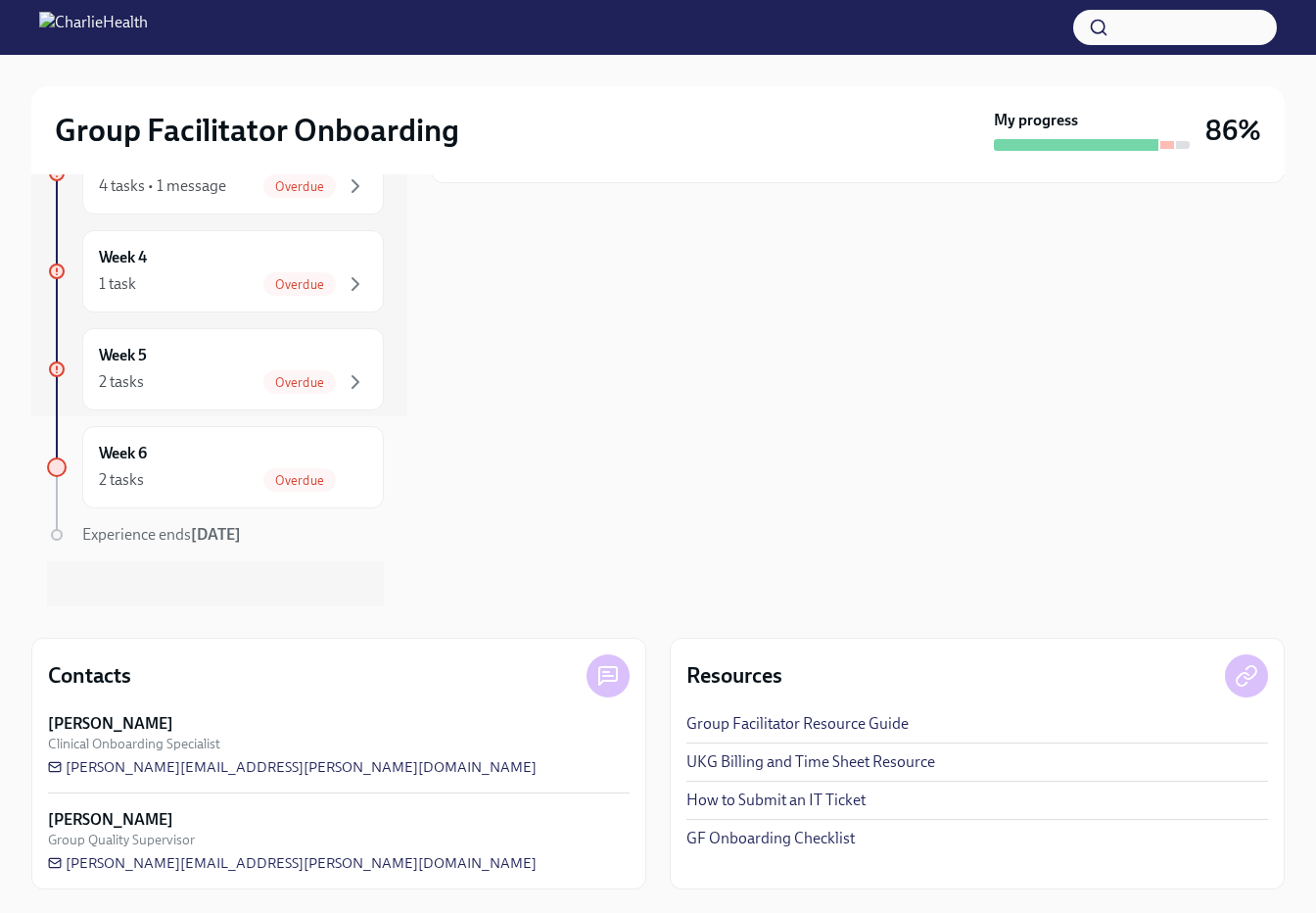
scroll to position [207, 0]
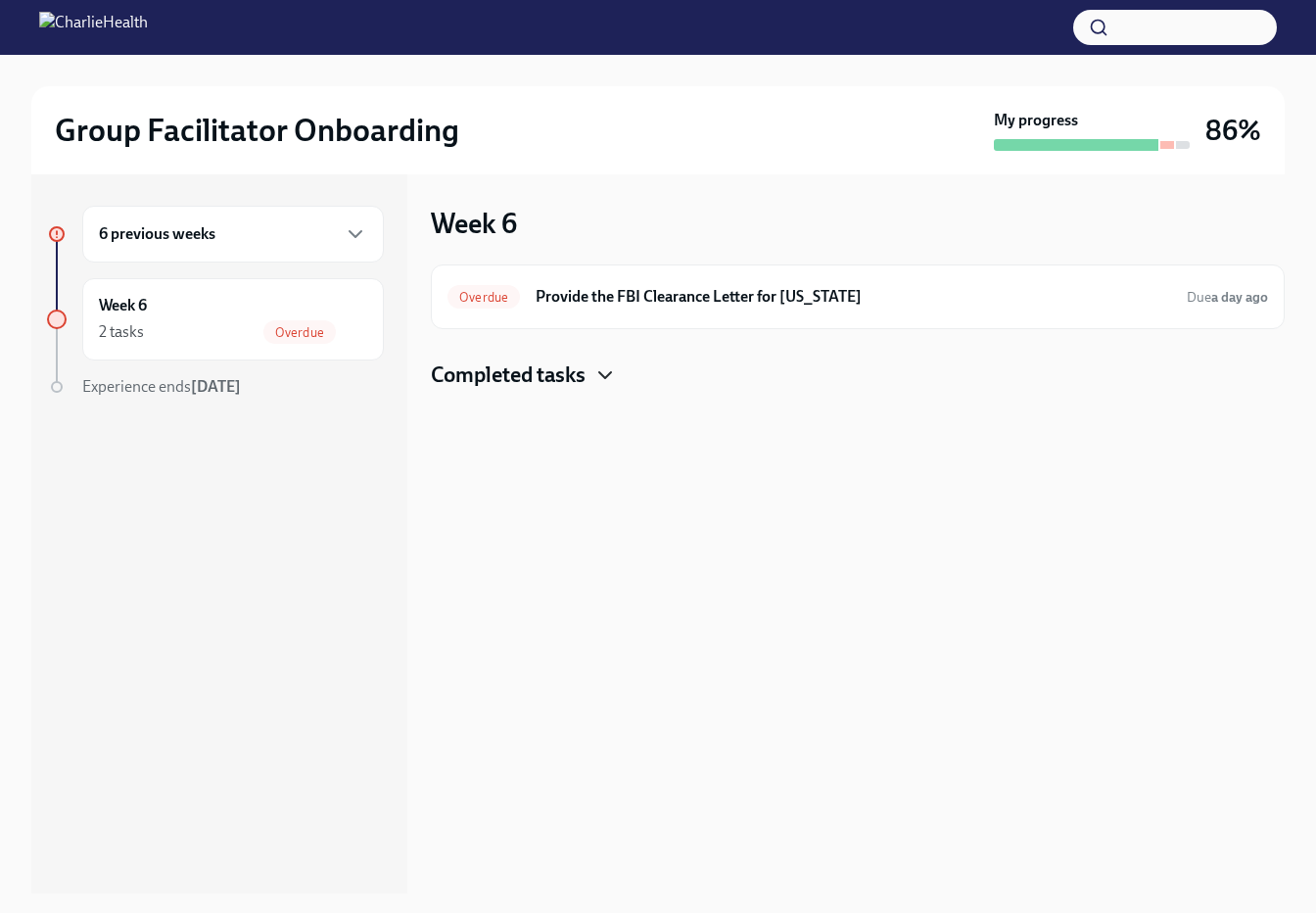
click at [597, 378] on icon "button" at bounding box center [605, 375] width 24 height 24
click at [329, 243] on div "6 previous weeks" at bounding box center [232, 234] width 268 height 24
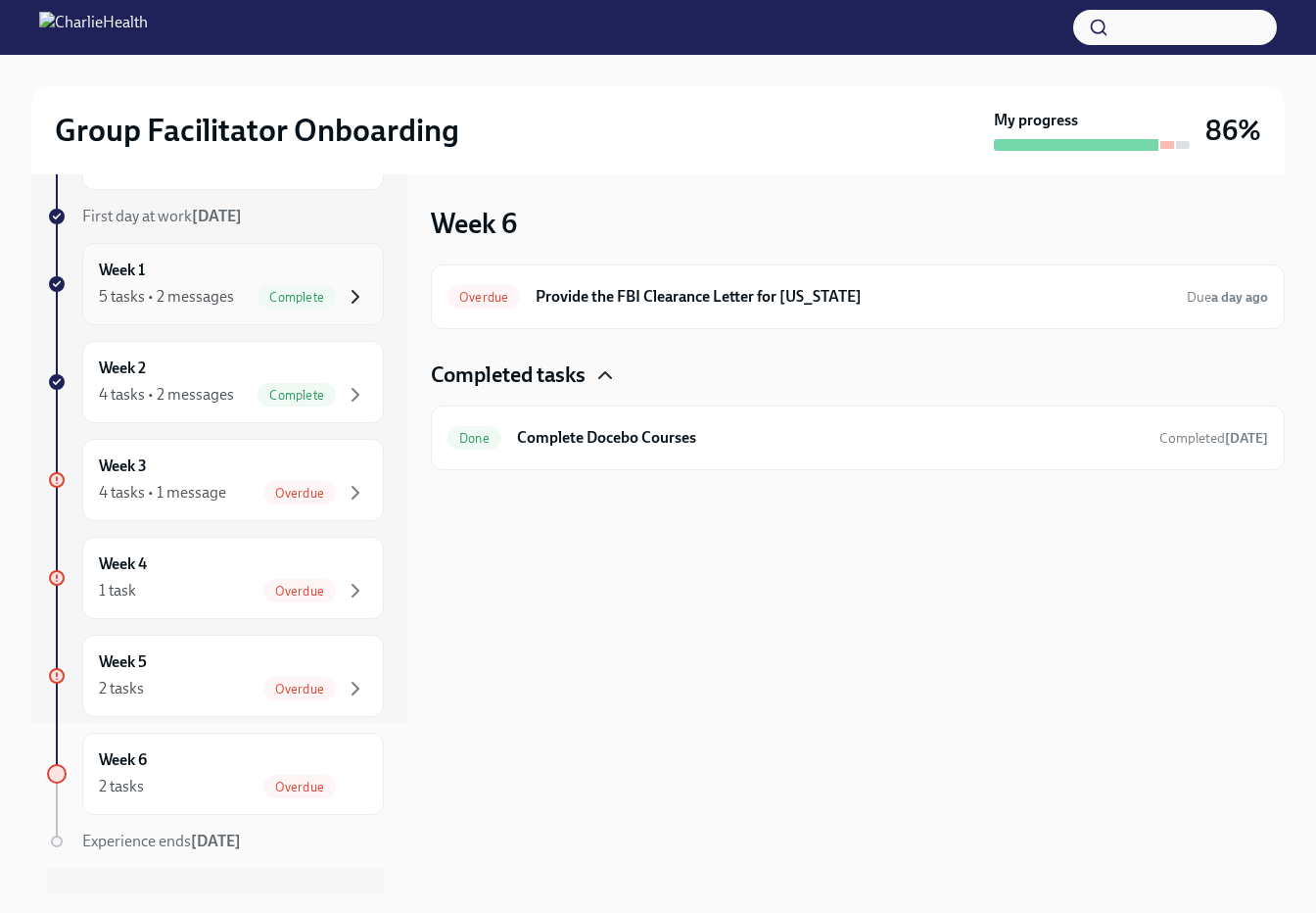
scroll to position [207, 0]
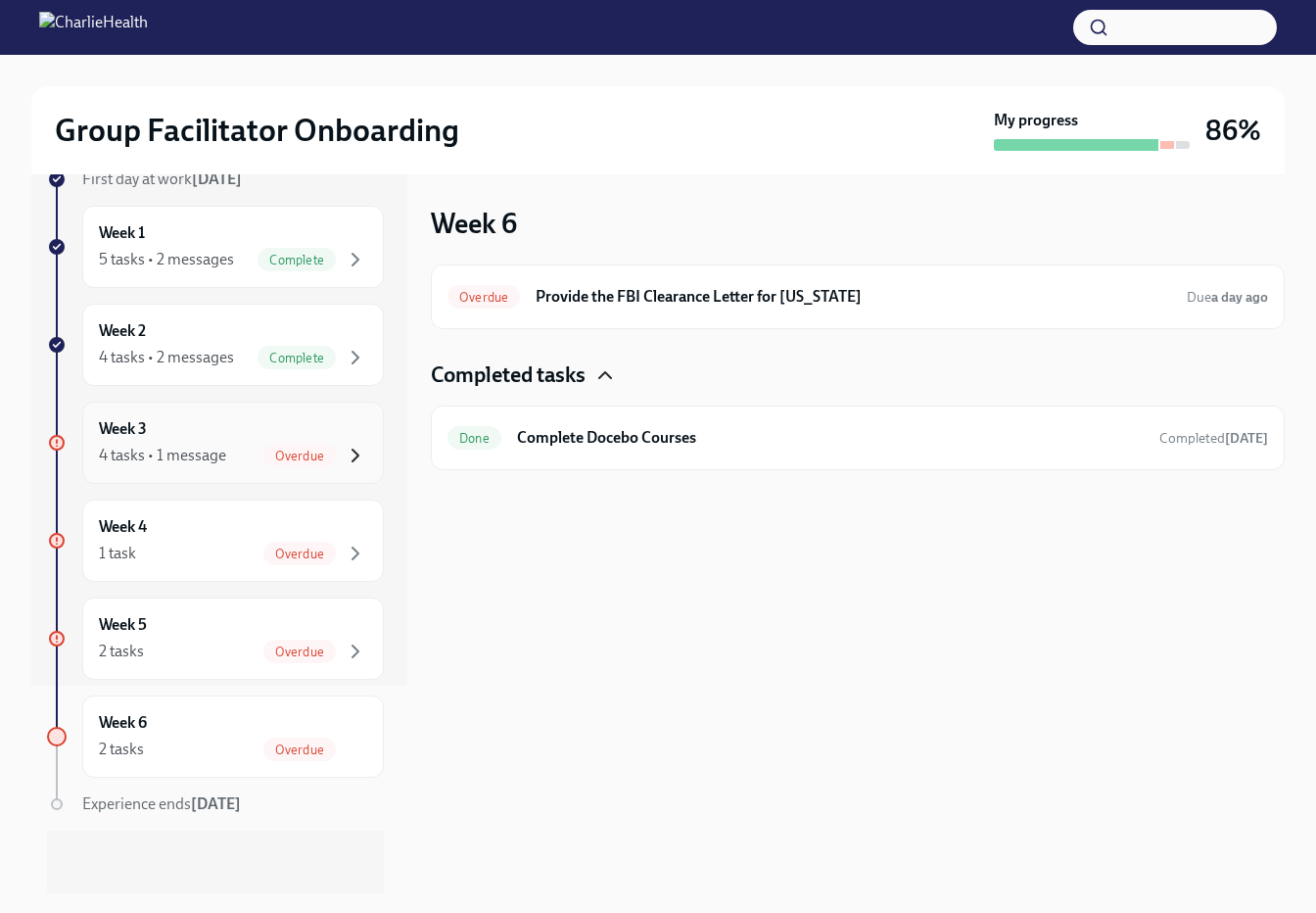
click at [343, 457] on icon "button" at bounding box center [355, 456] width 24 height 24
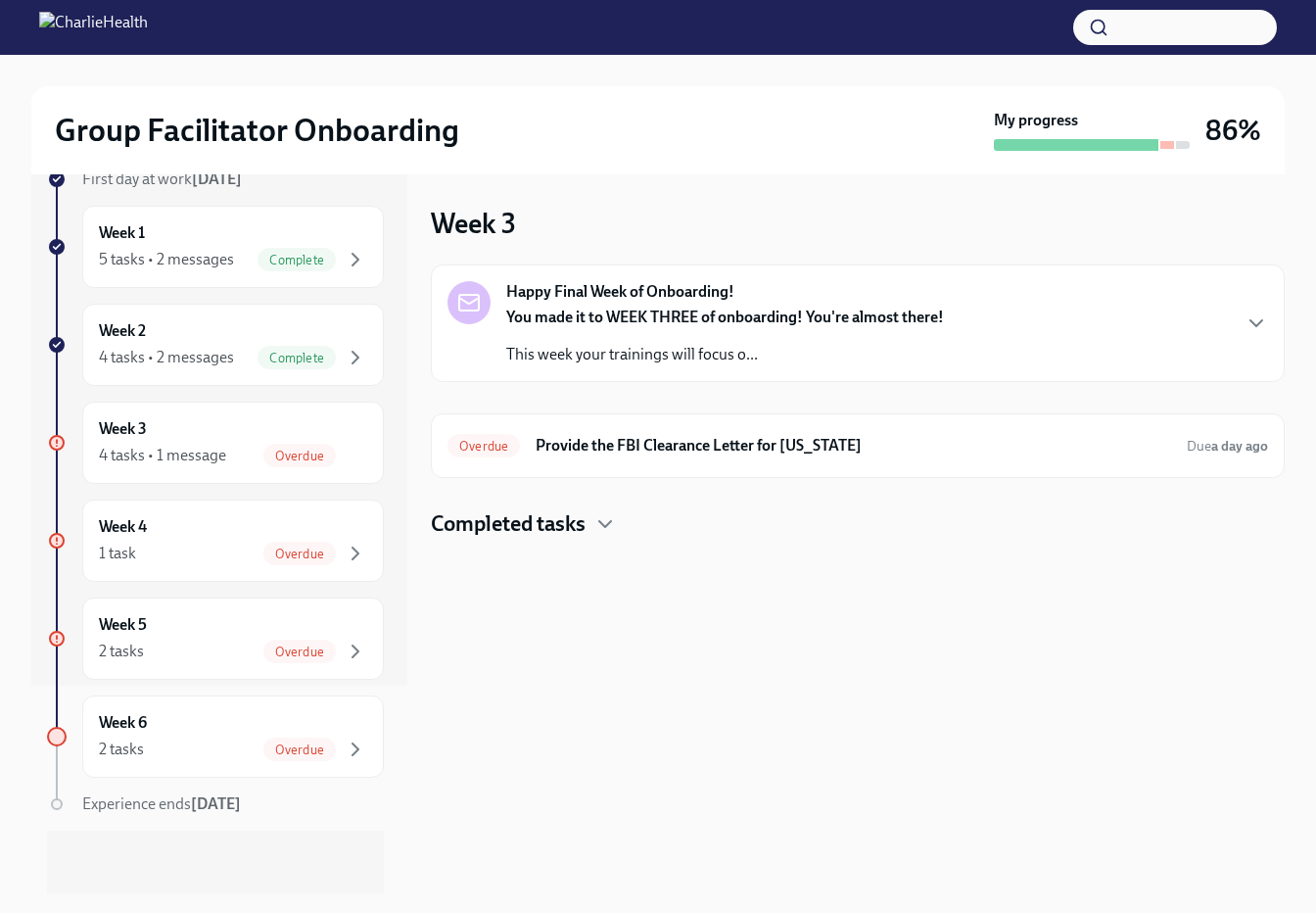
click at [588, 338] on div "You made it to WEEK THREE of onboarding! You're almost there! This week your tr…" at bounding box center [725, 336] width 438 height 59
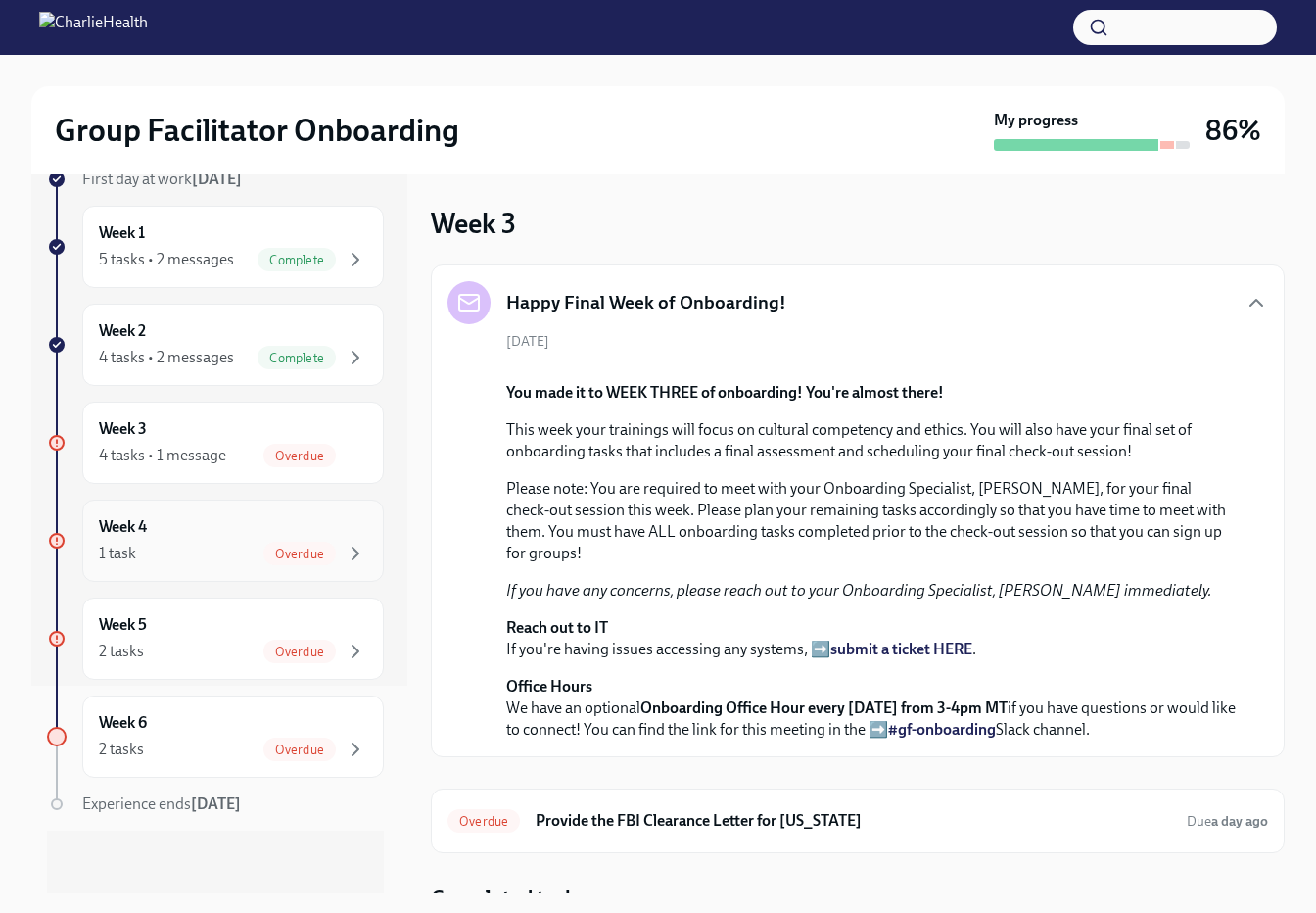
click at [294, 538] on div "Week 4 1 task Overdue" at bounding box center [232, 540] width 268 height 49
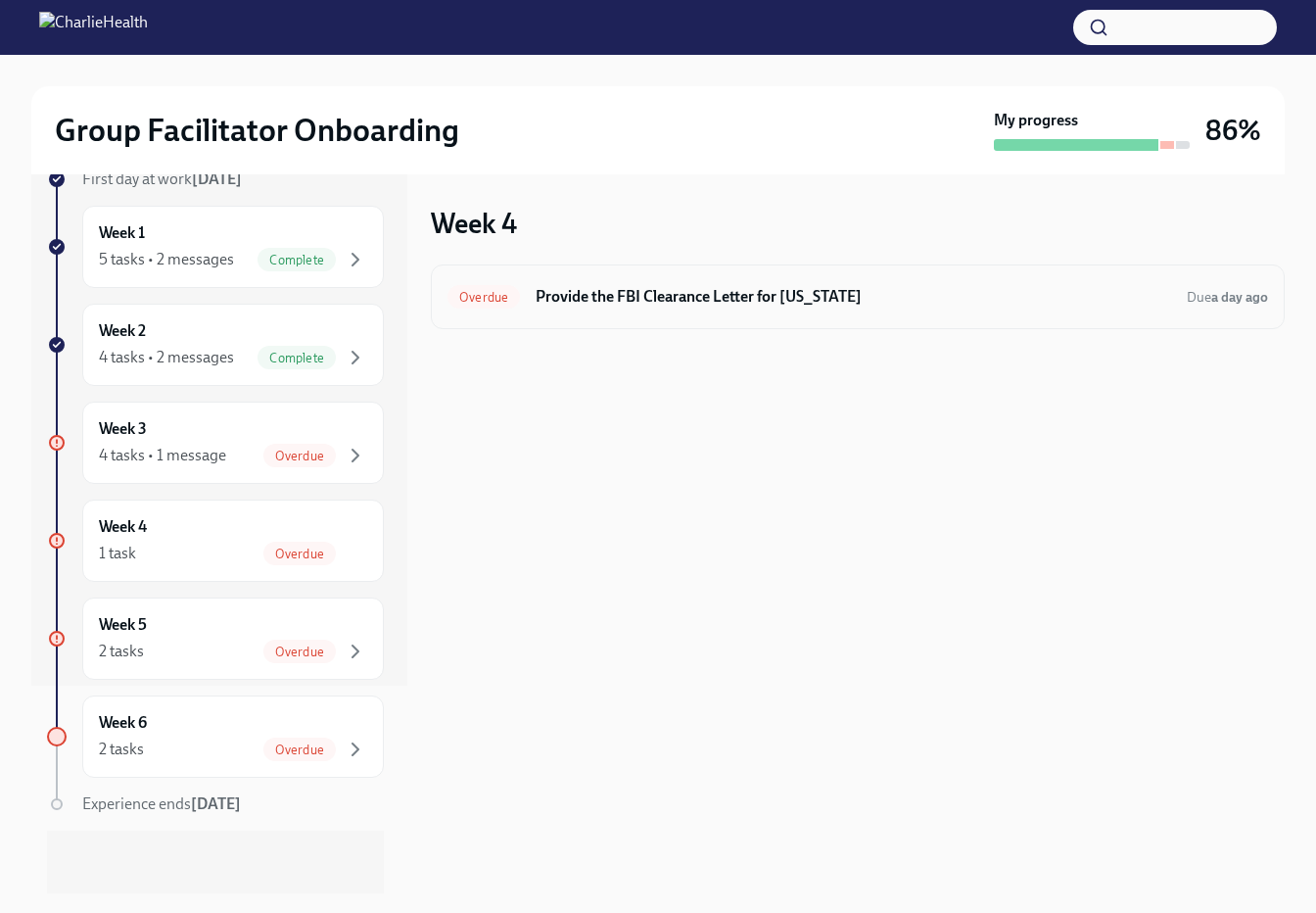
click at [690, 298] on h6 "Provide the FBI Clearance Letter for [US_STATE]" at bounding box center [853, 297] width 635 height 22
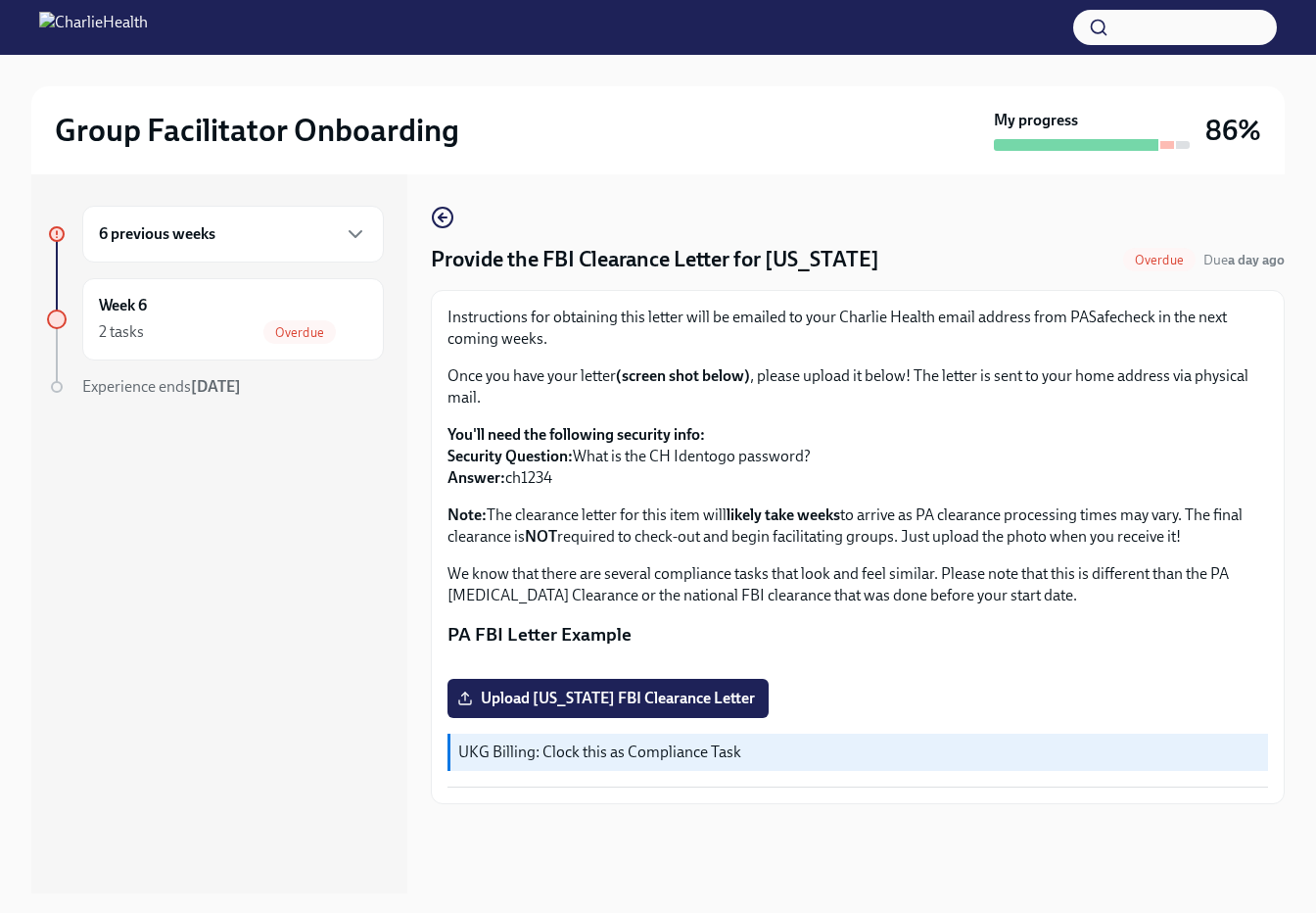
scroll to position [35, 0]
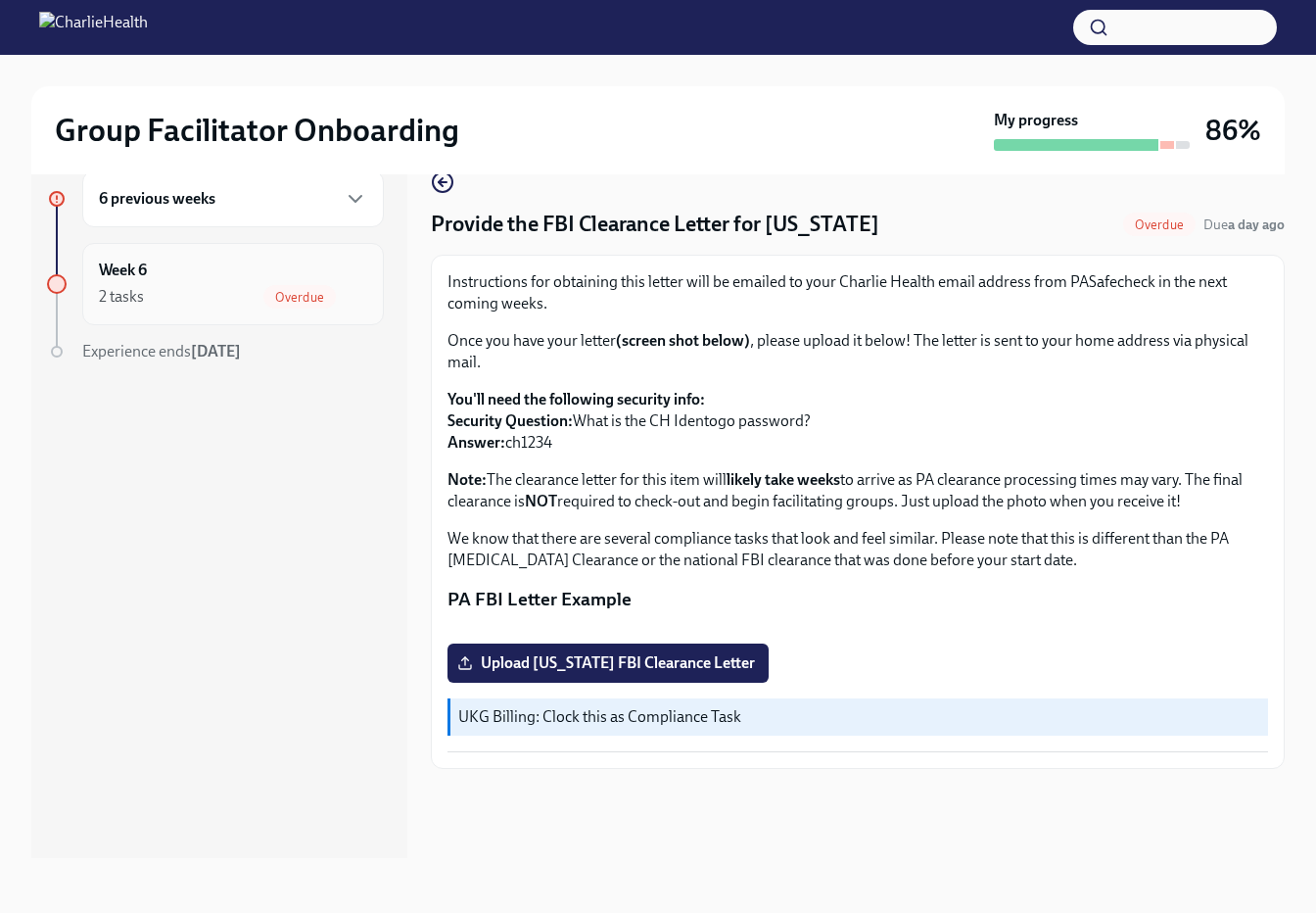
click at [338, 291] on div "Overdue" at bounding box center [316, 297] width 104 height 24
